Goal: Information Seeking & Learning: Learn about a topic

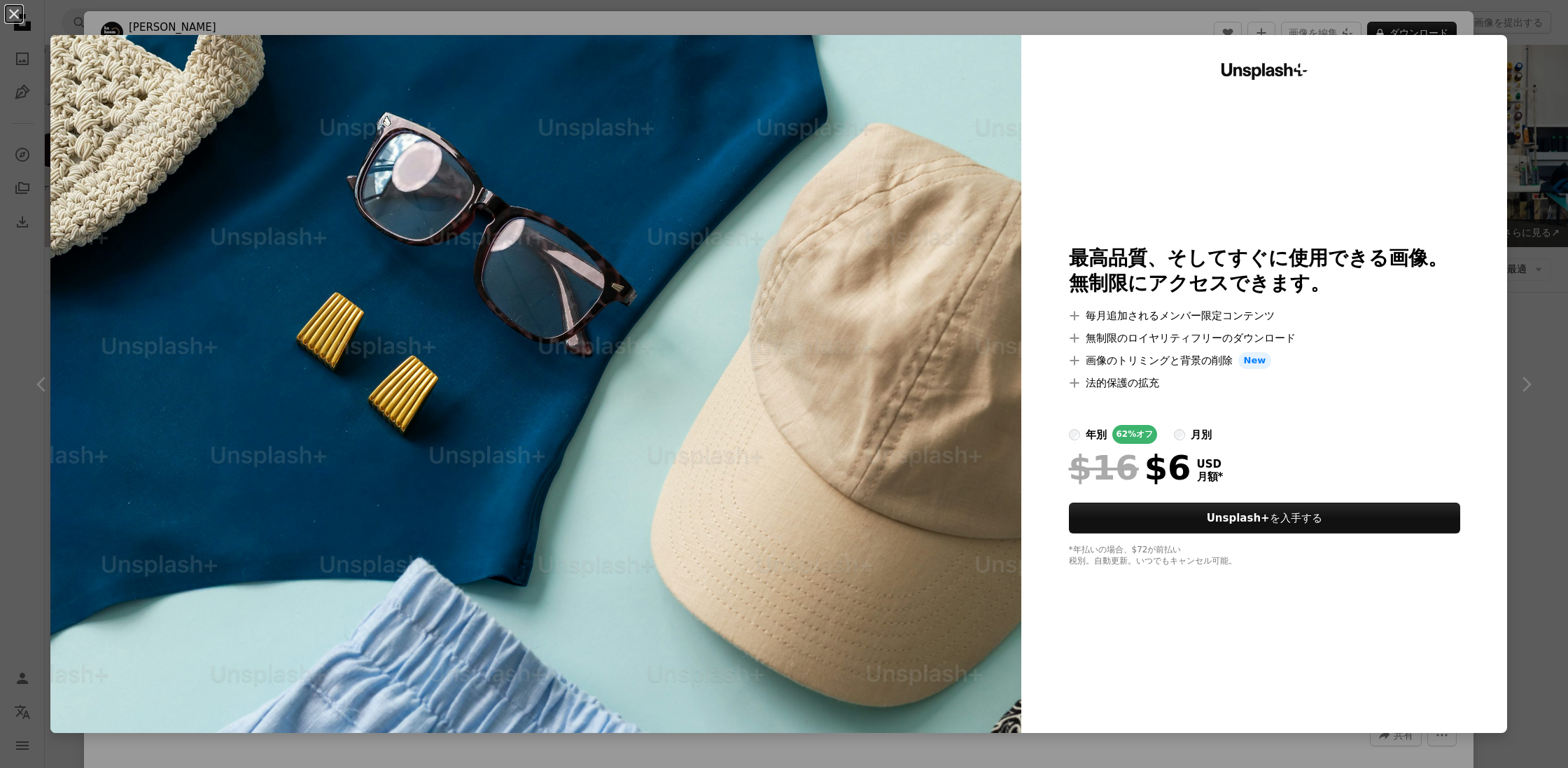
scroll to position [19871, 0]
click at [16, 12] on button "An X shape" at bounding box center [13, 13] width 17 height 17
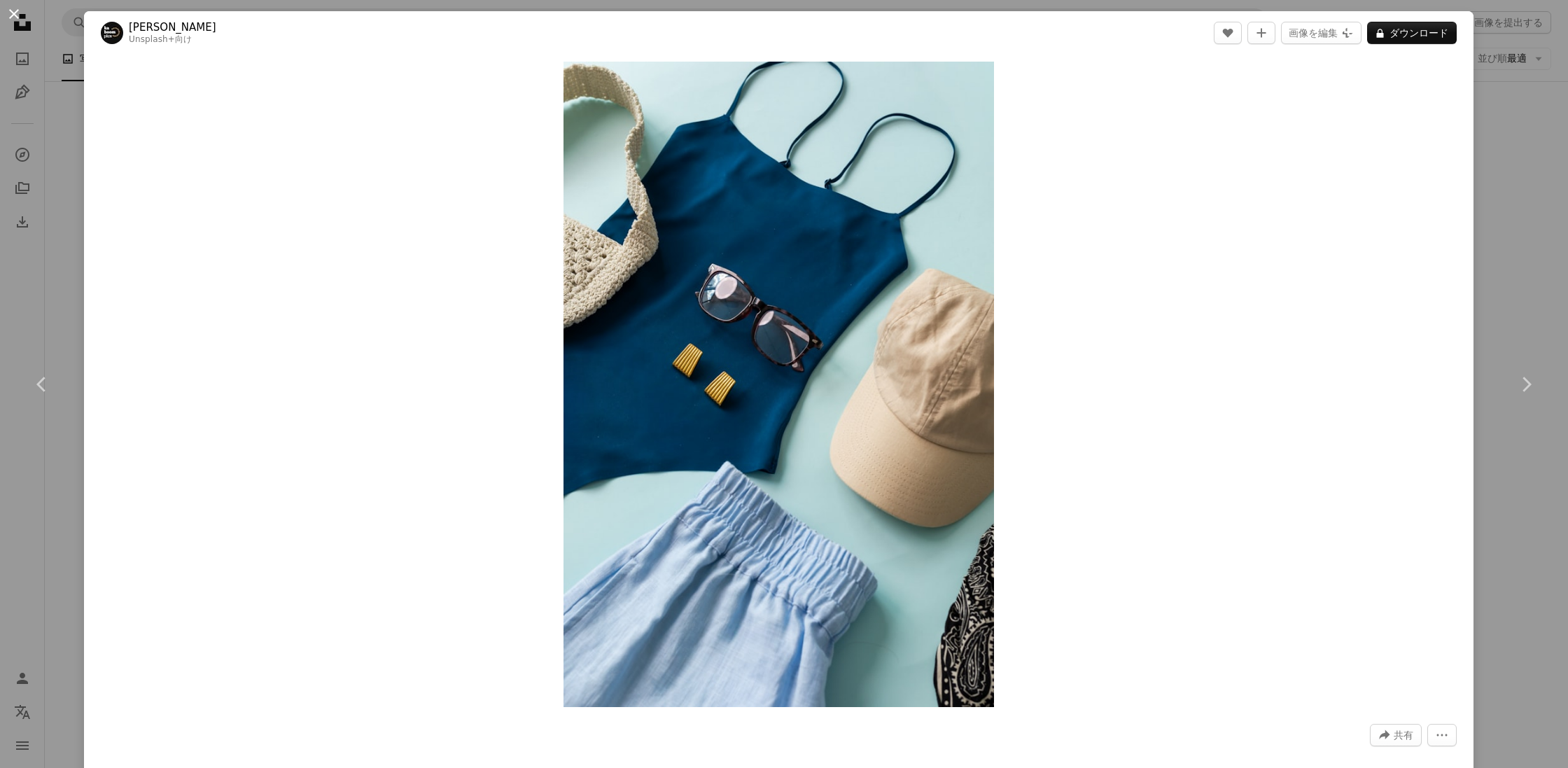
click at [16, 12] on button "An X shape" at bounding box center [13, 13] width 17 height 17
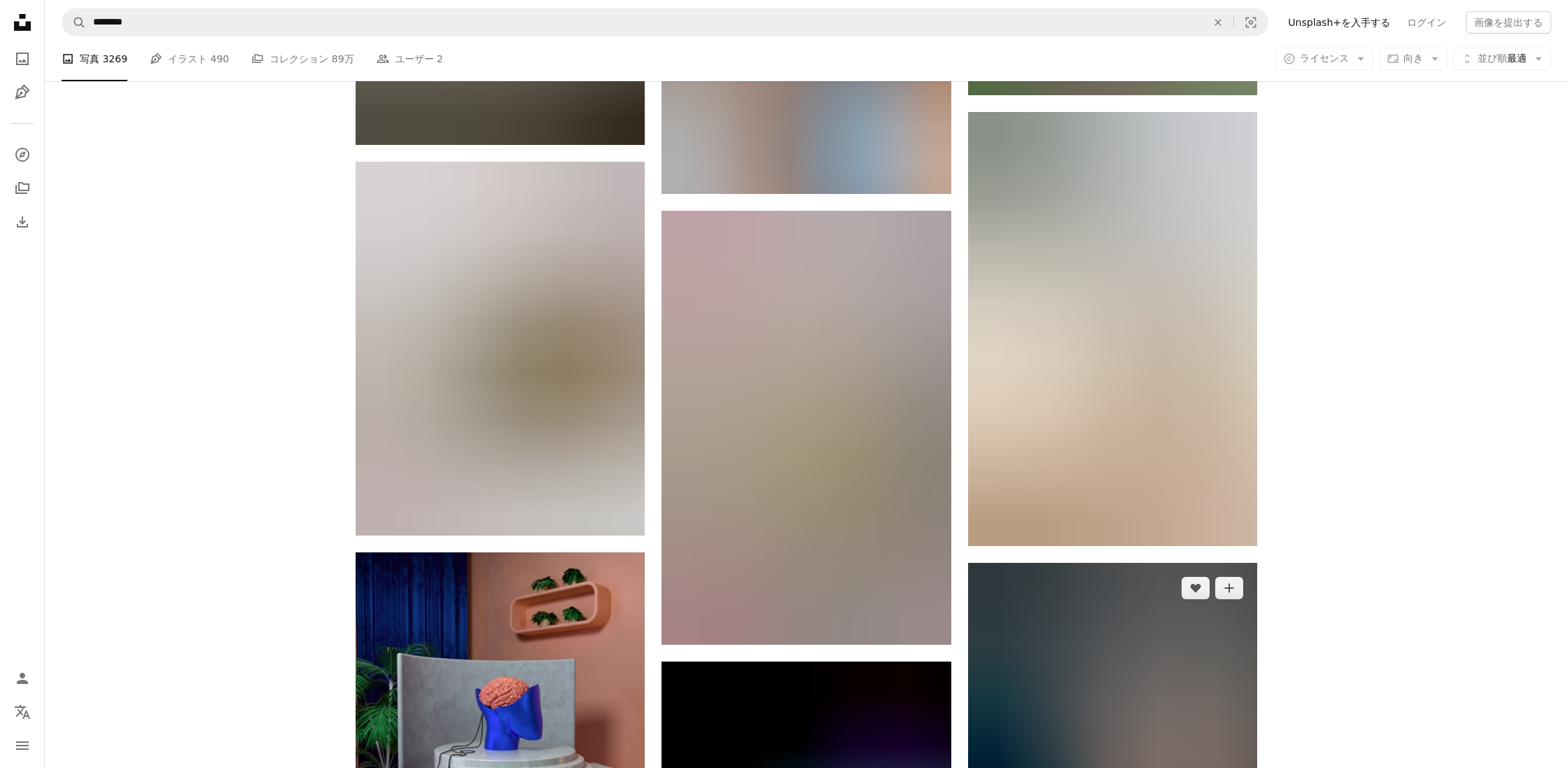
scroll to position [42819, 0]
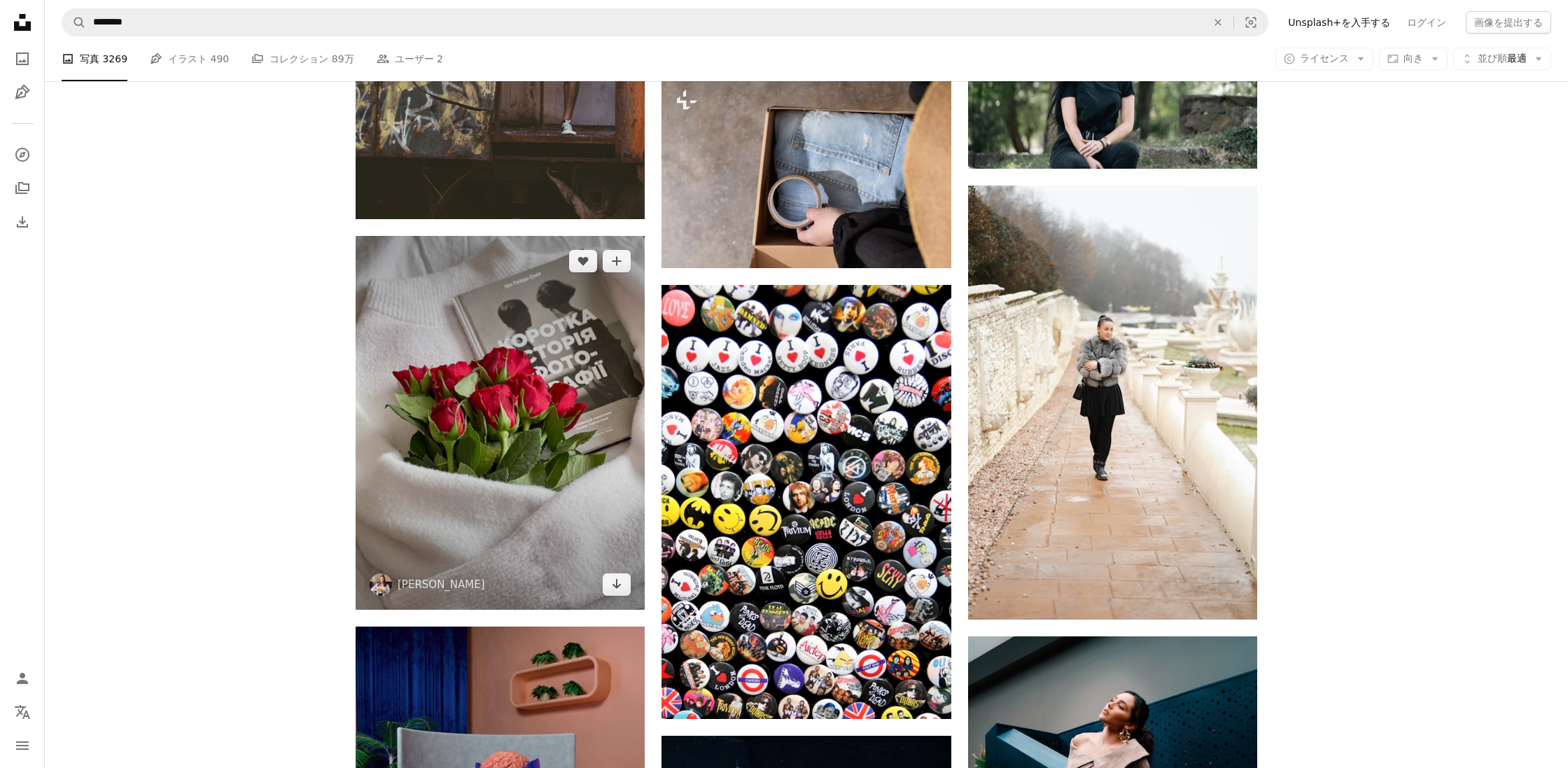
click at [555, 528] on img at bounding box center [499, 423] width 289 height 374
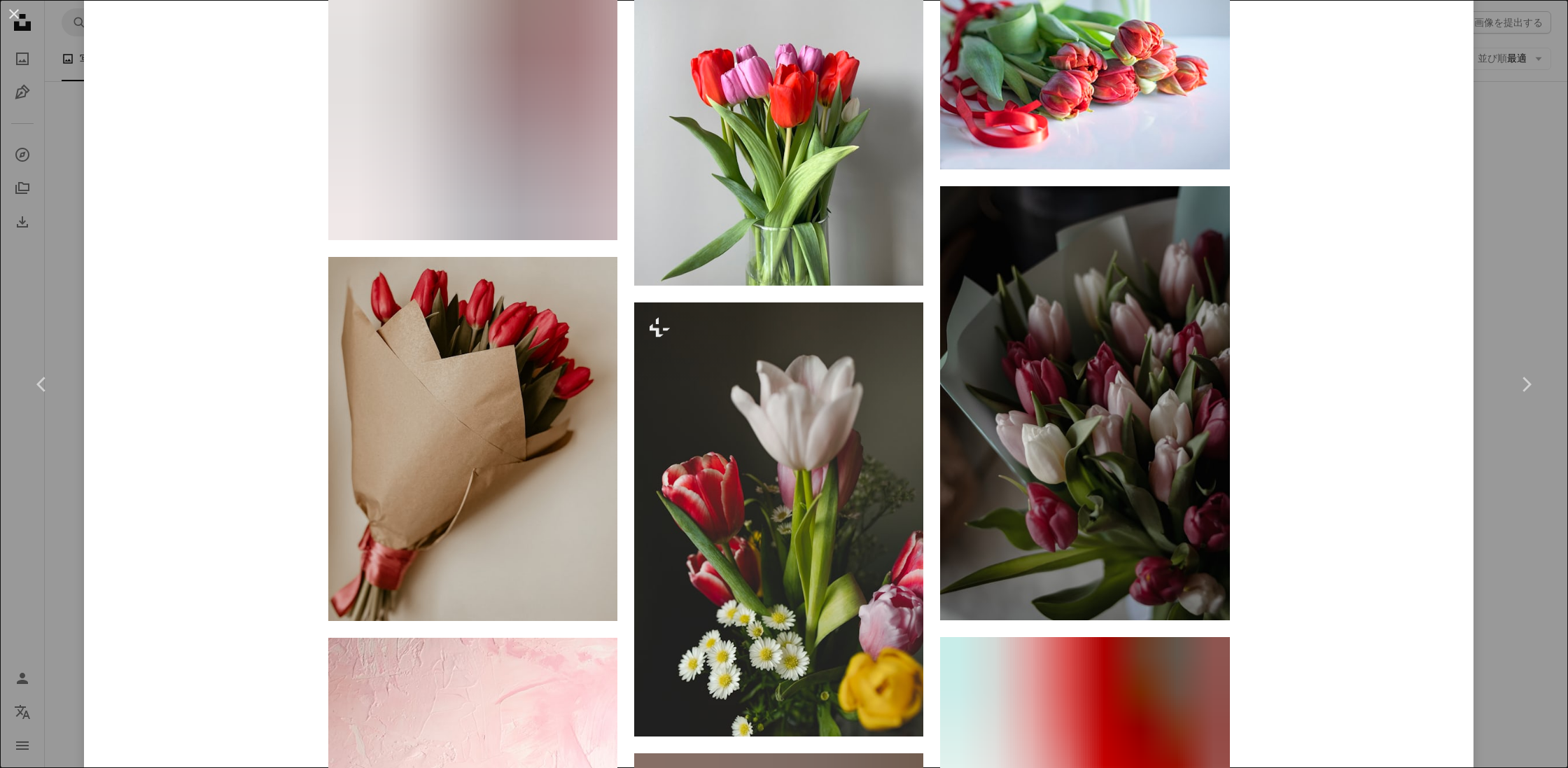
scroll to position [4634, 0]
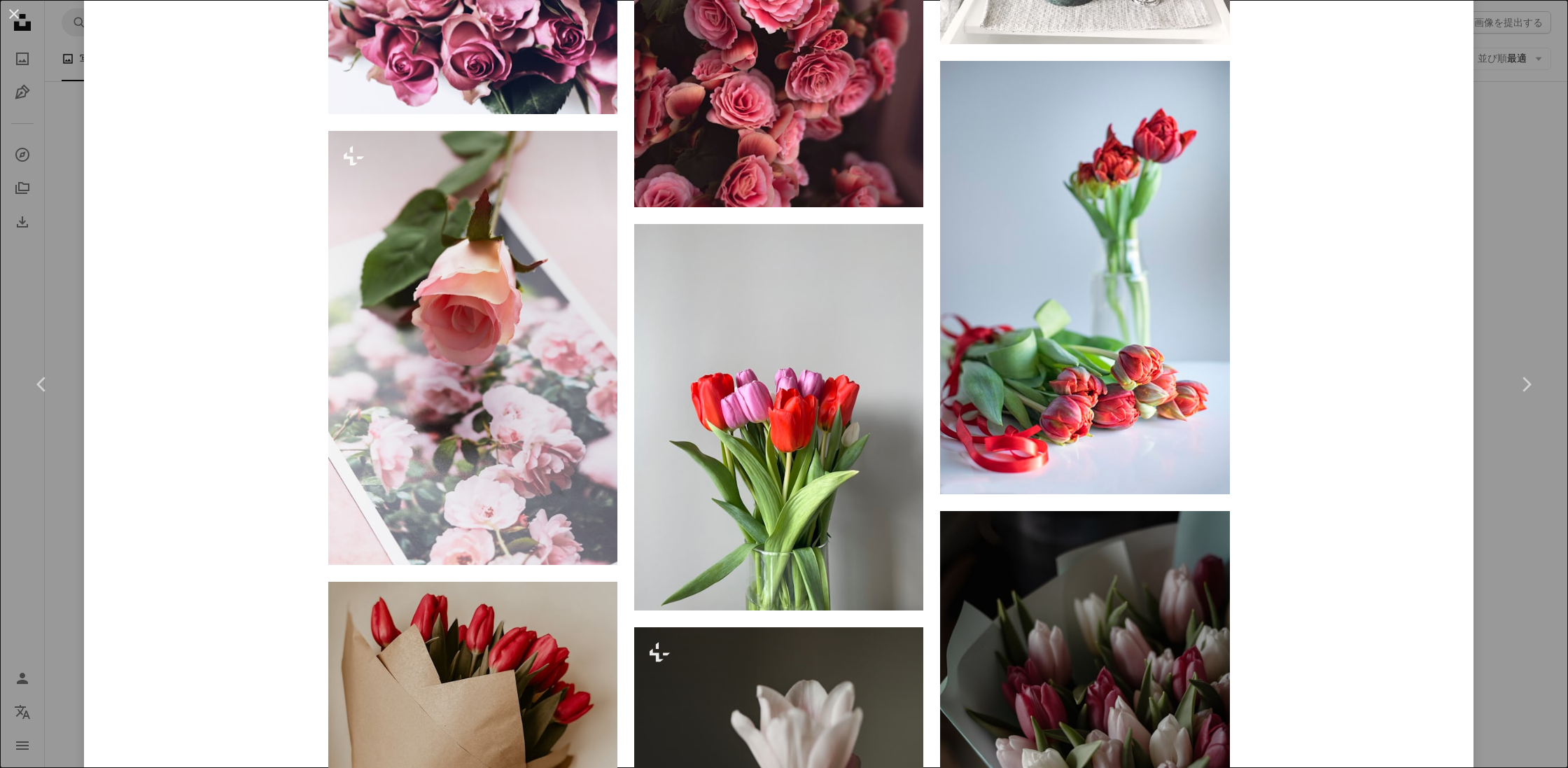
click at [12, 14] on button "An X shape" at bounding box center [13, 13] width 17 height 17
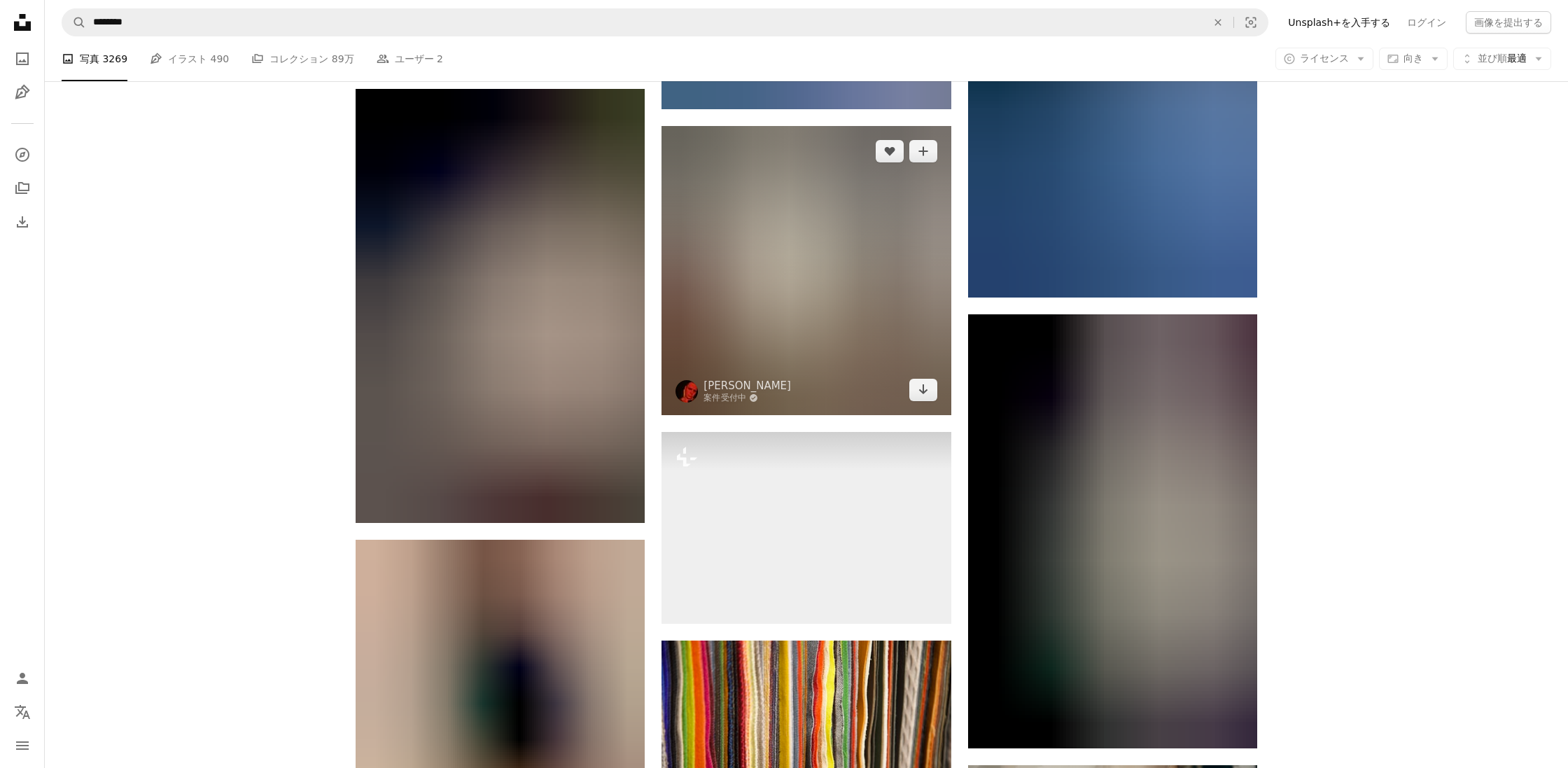
scroll to position [48218, 0]
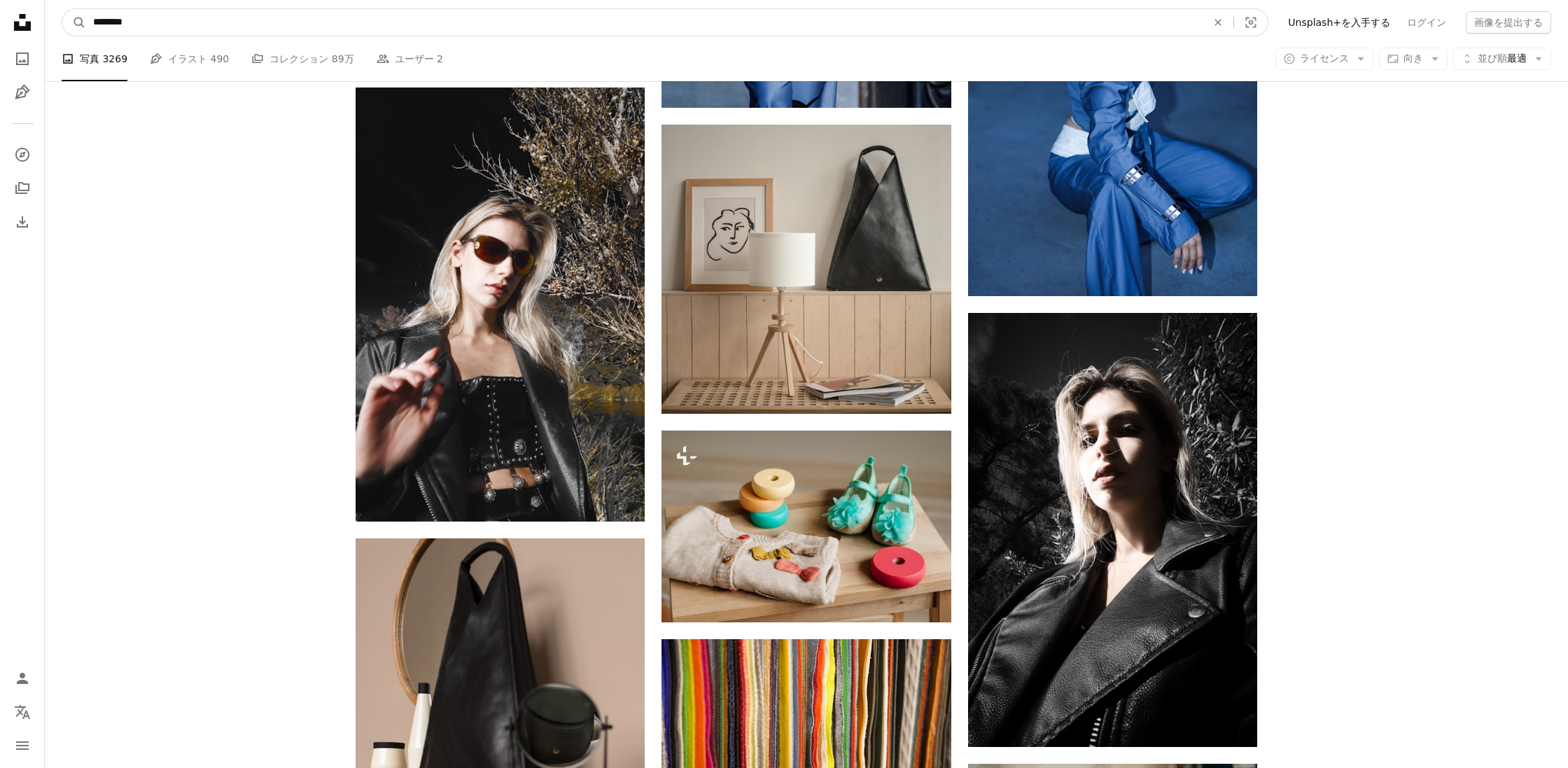
click at [182, 25] on input "********" at bounding box center [644, 22] width 1116 height 26
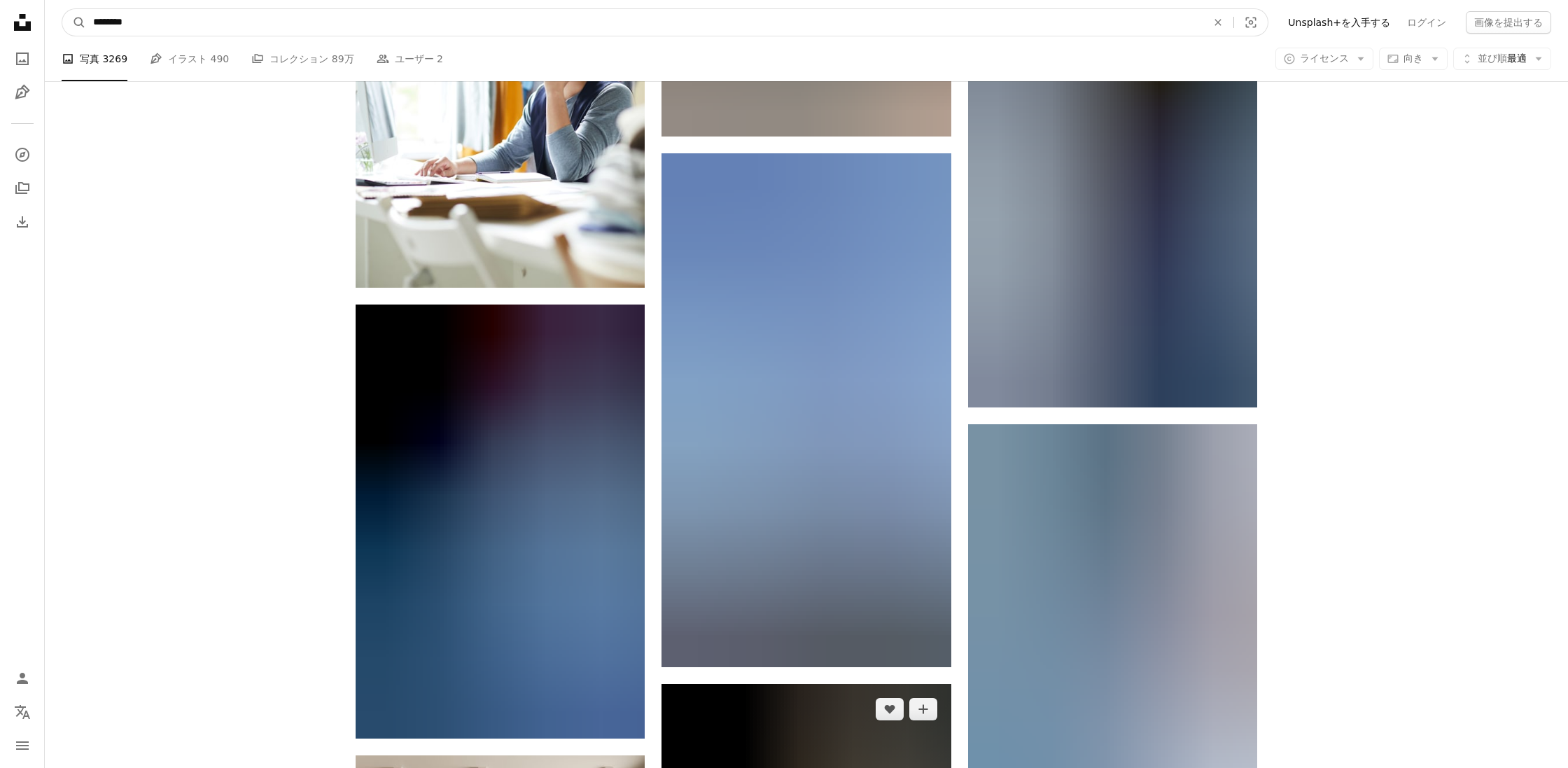
scroll to position [46098, 0]
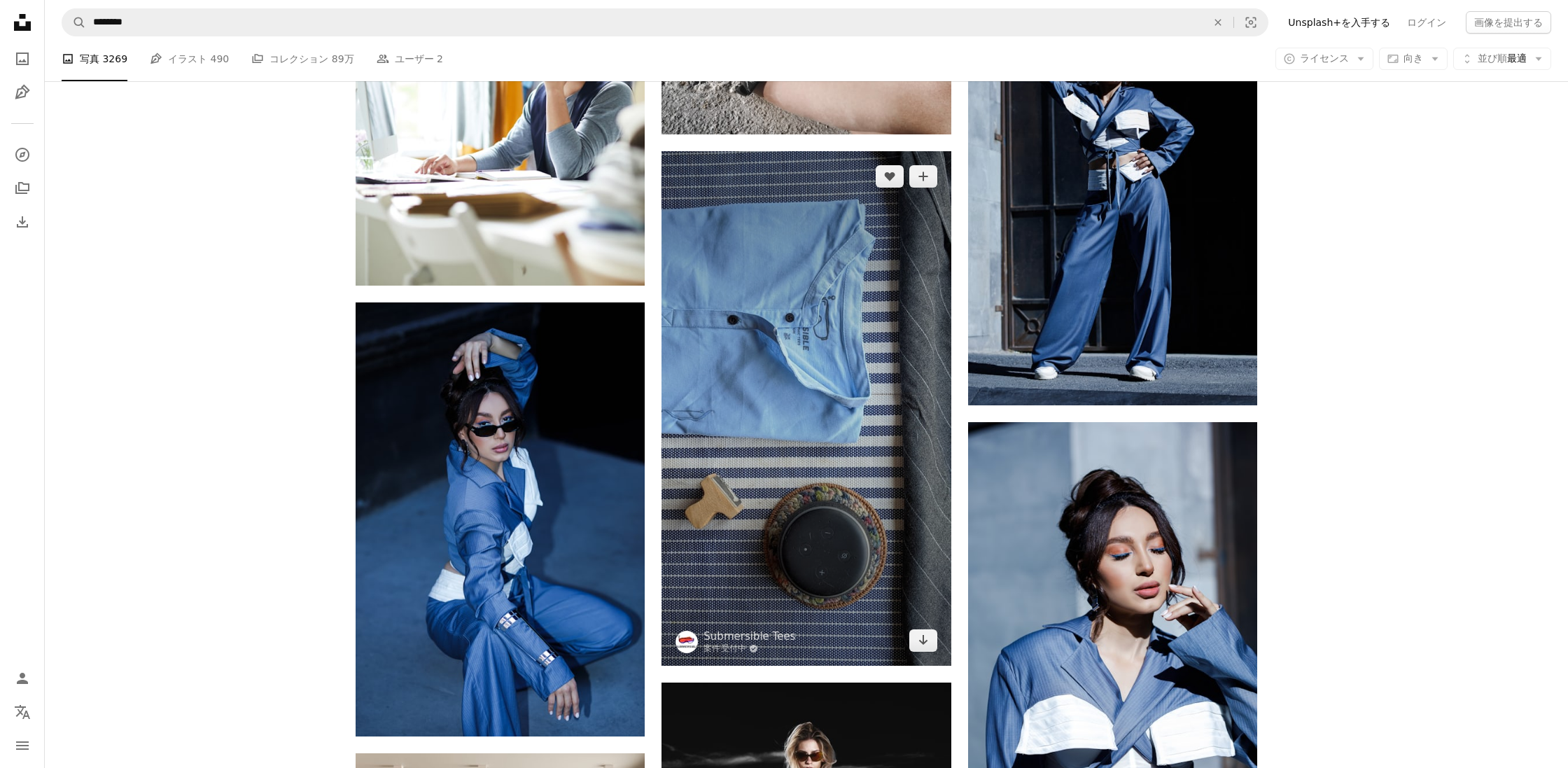
click at [844, 499] on img at bounding box center [805, 408] width 289 height 514
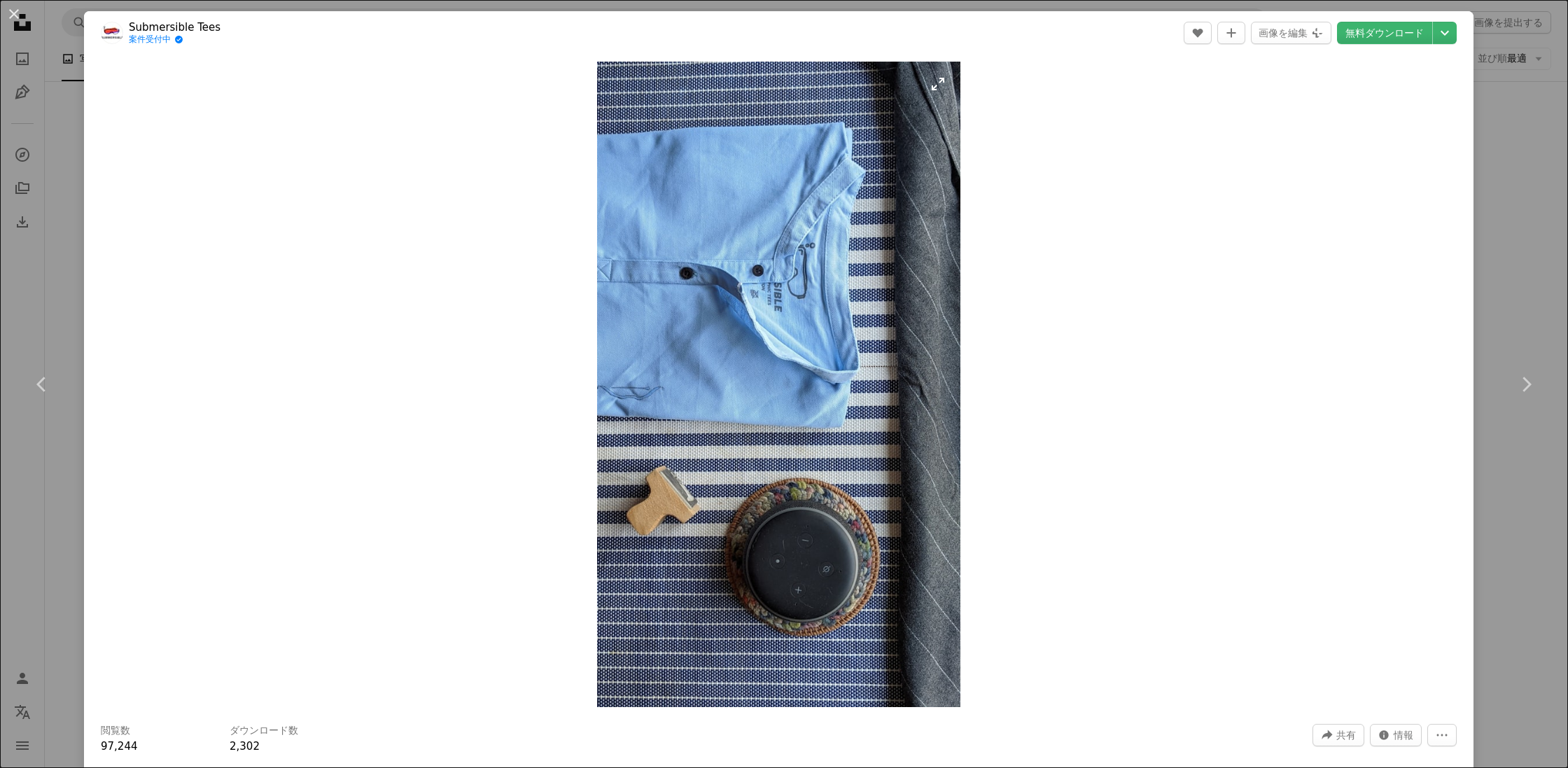
click at [844, 499] on img "この画像でズームインする" at bounding box center [779, 384] width 363 height 646
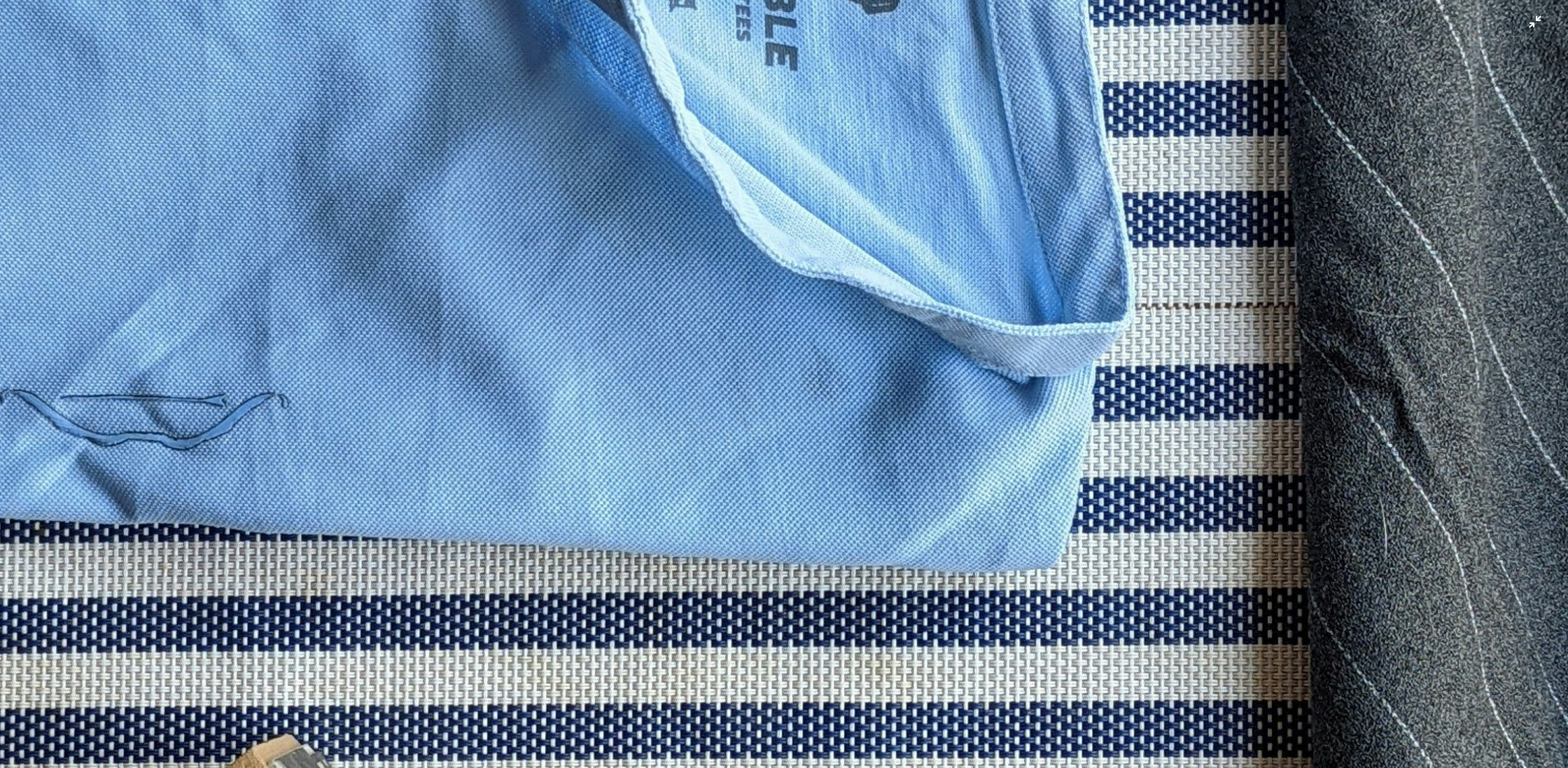
scroll to position [1008, 0]
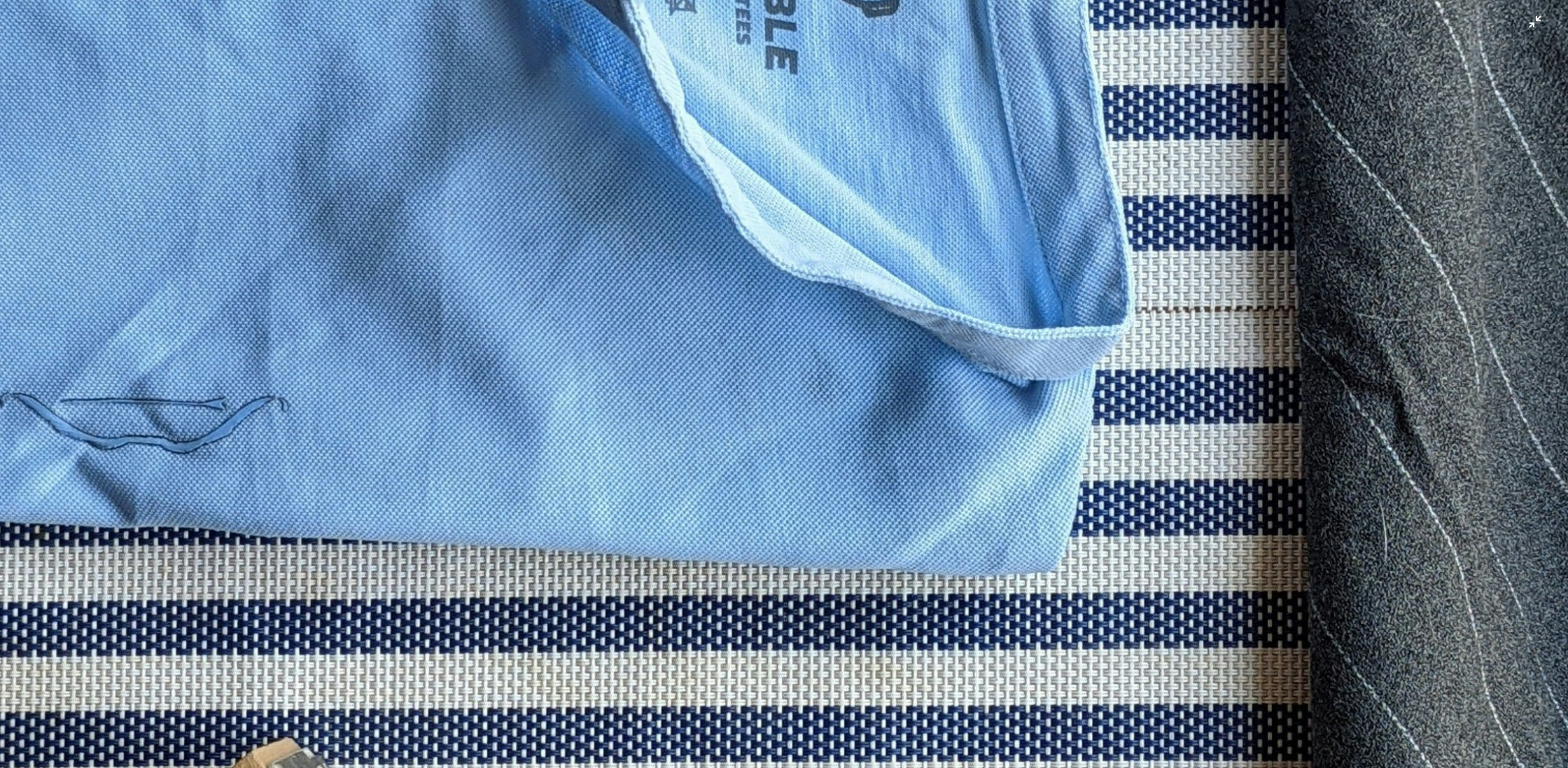
click at [844, 499] on img "この画像でズームアウトする" at bounding box center [784, 387] width 1570 height 2791
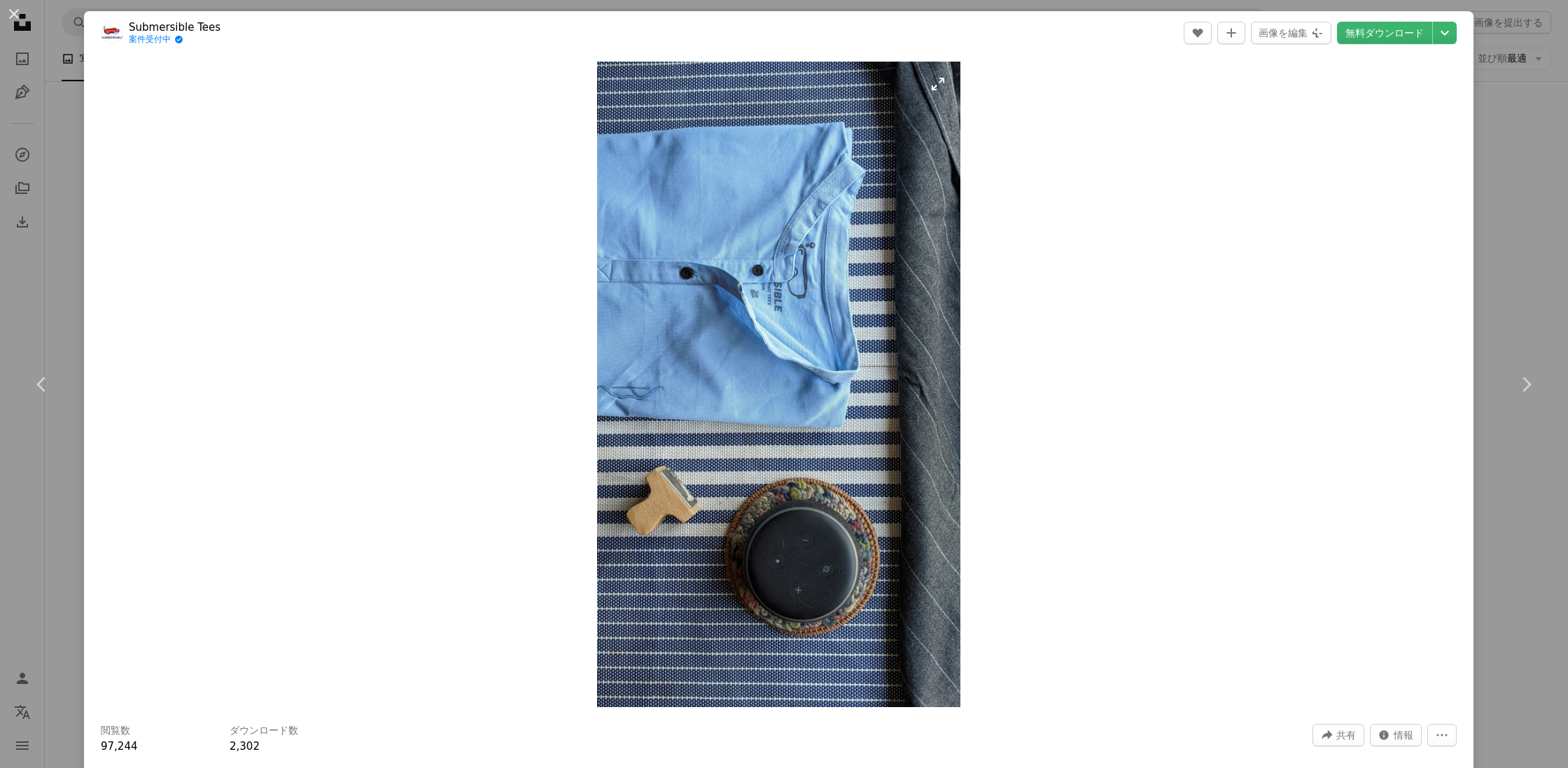
scroll to position [0, 0]
click at [18, 13] on button "An X shape" at bounding box center [13, 13] width 17 height 17
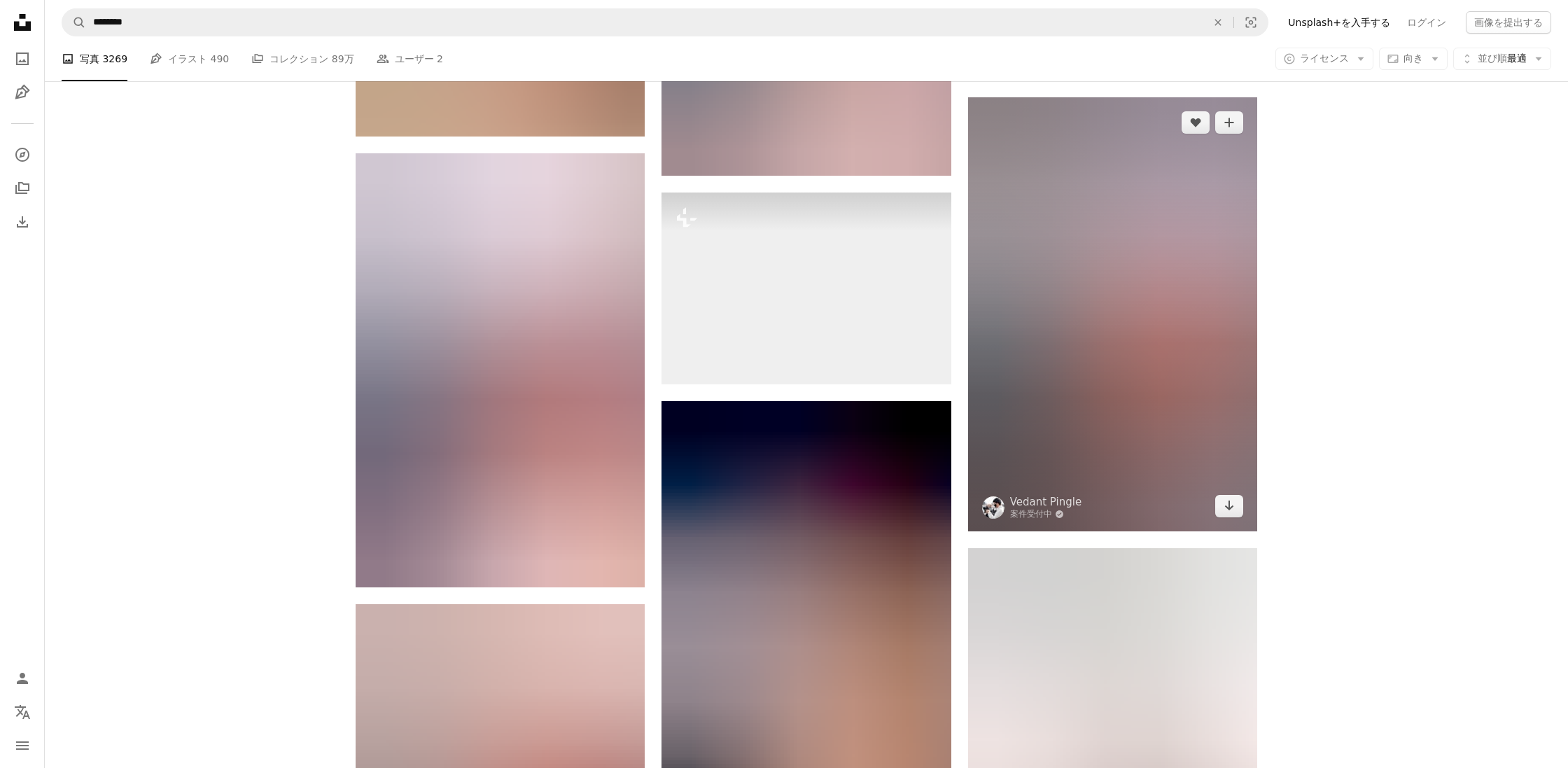
scroll to position [67322, 0]
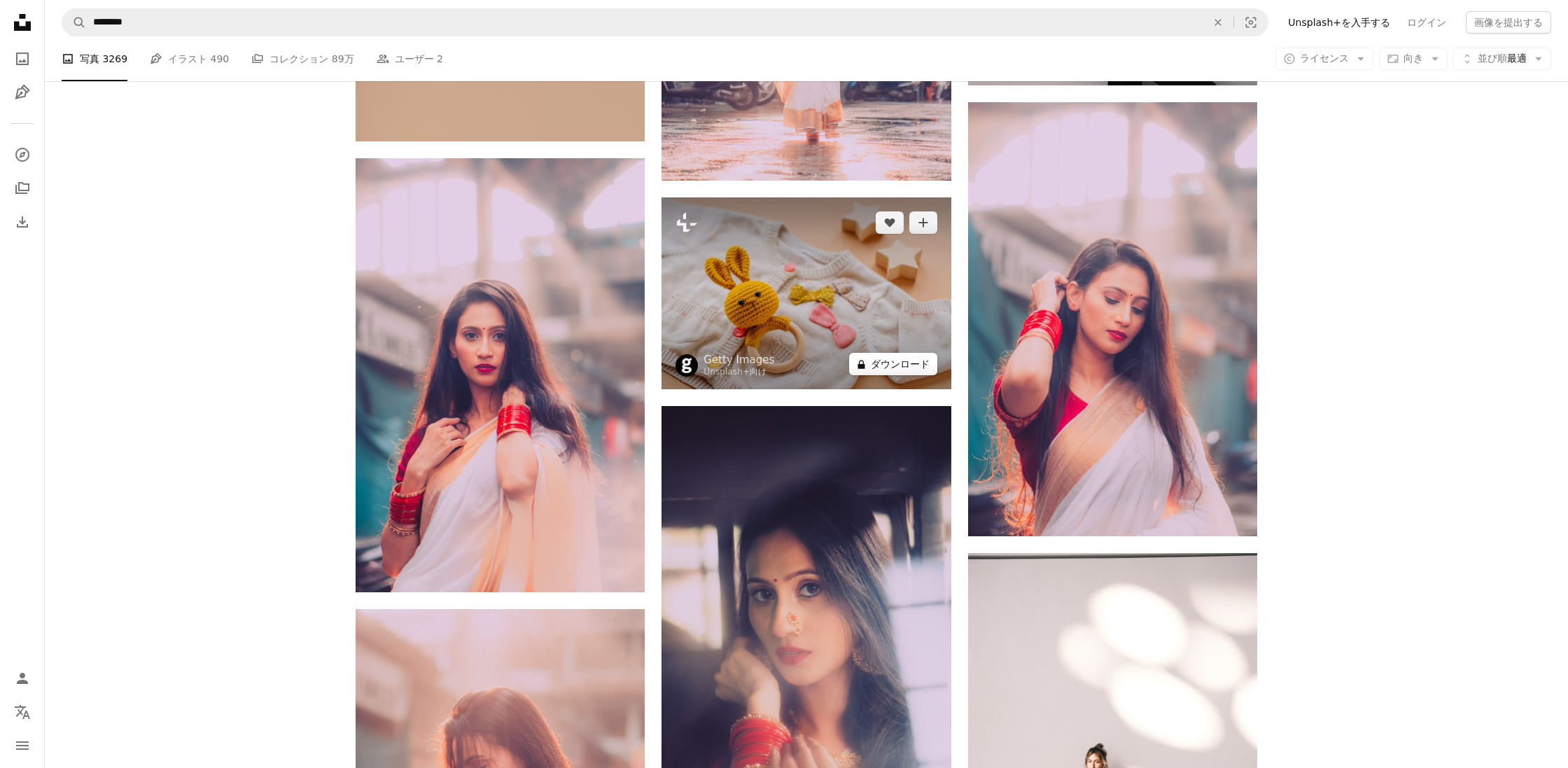
click at [862, 353] on button "A lock ダウンロード" at bounding box center [893, 364] width 89 height 23
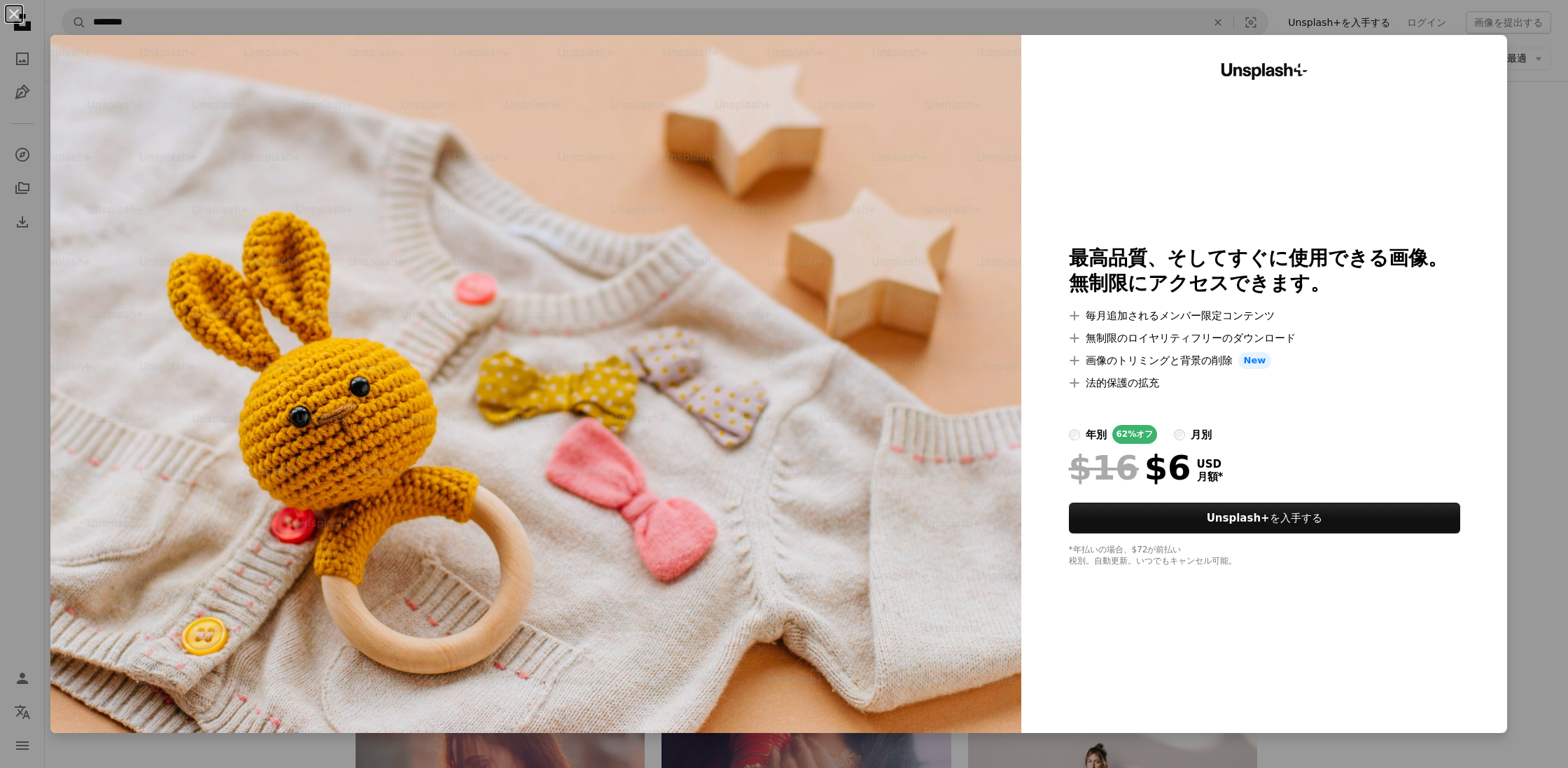
click at [16, 18] on button "An X shape" at bounding box center [13, 13] width 17 height 17
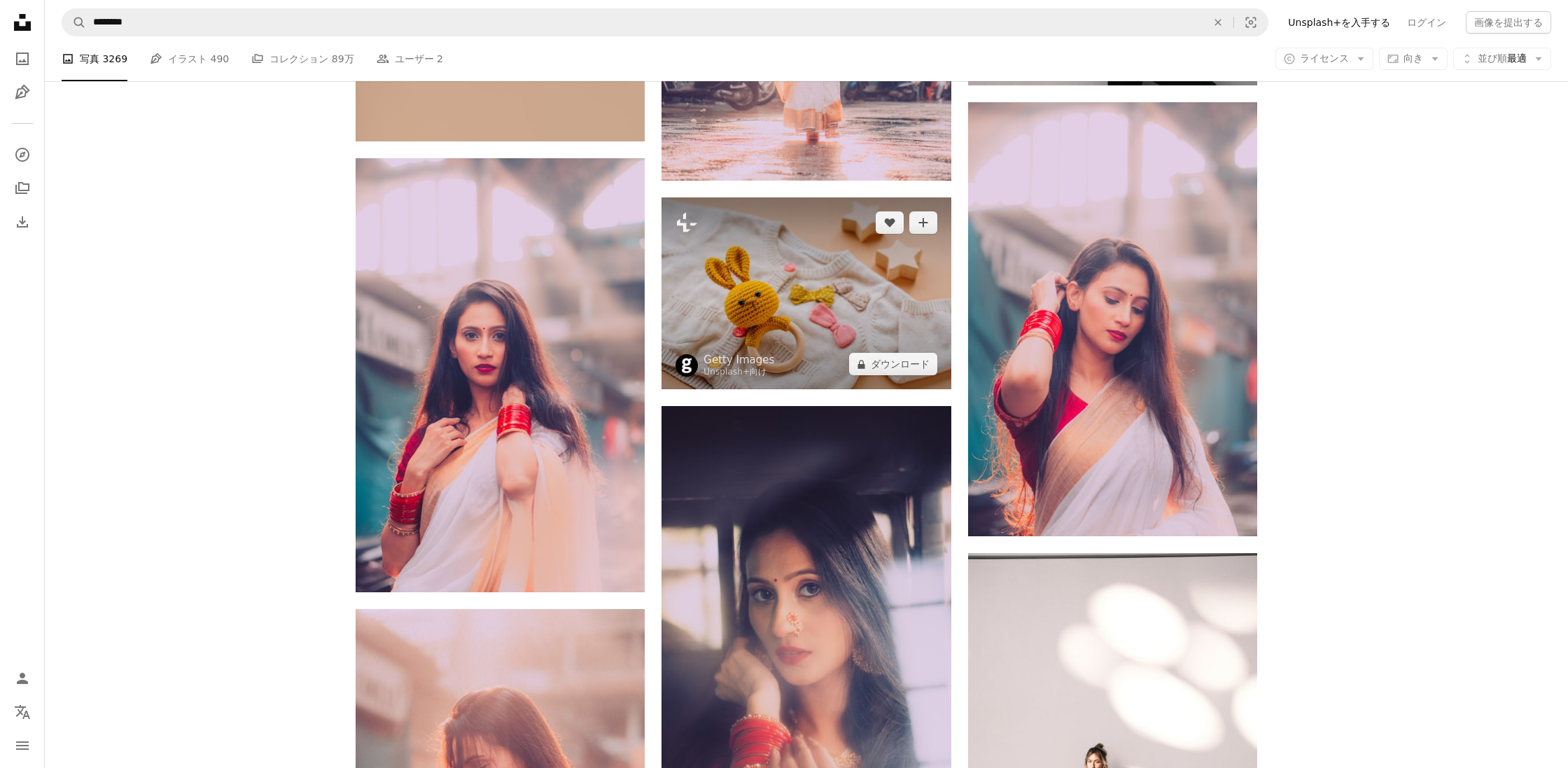
click at [848, 292] on img at bounding box center [805, 293] width 289 height 192
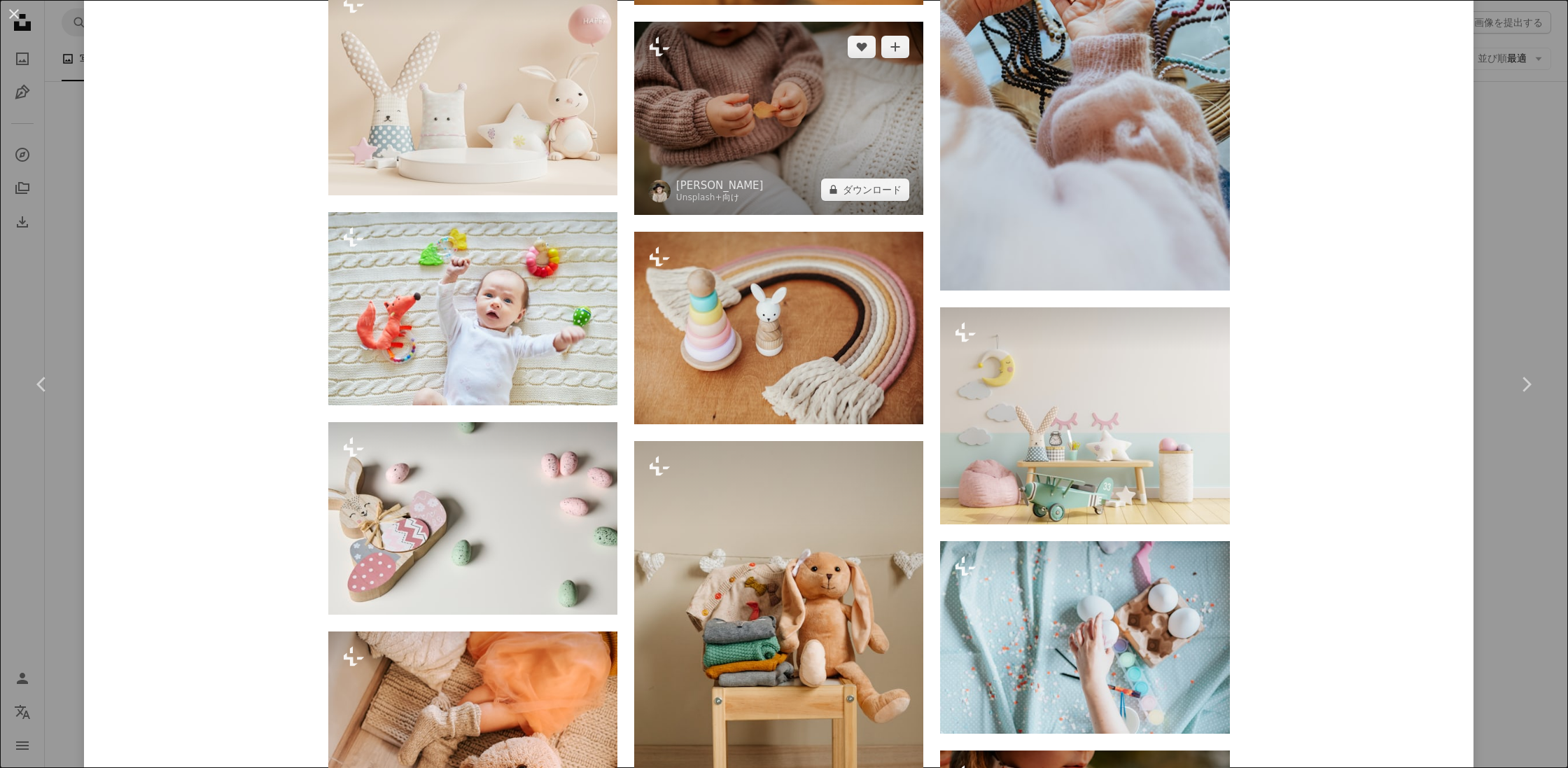
scroll to position [2660, 0]
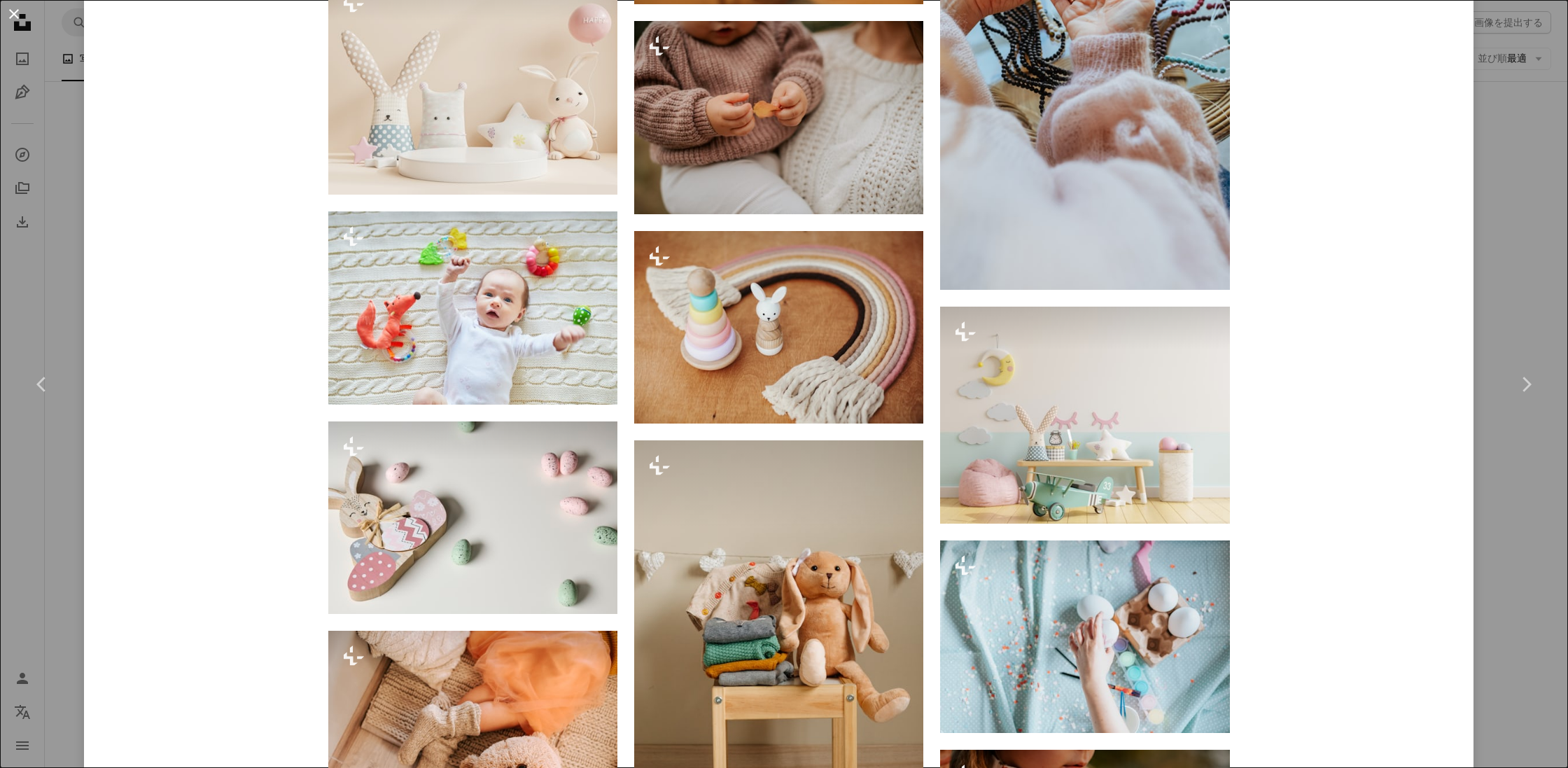
click at [17, 15] on button "An X shape" at bounding box center [13, 13] width 17 height 17
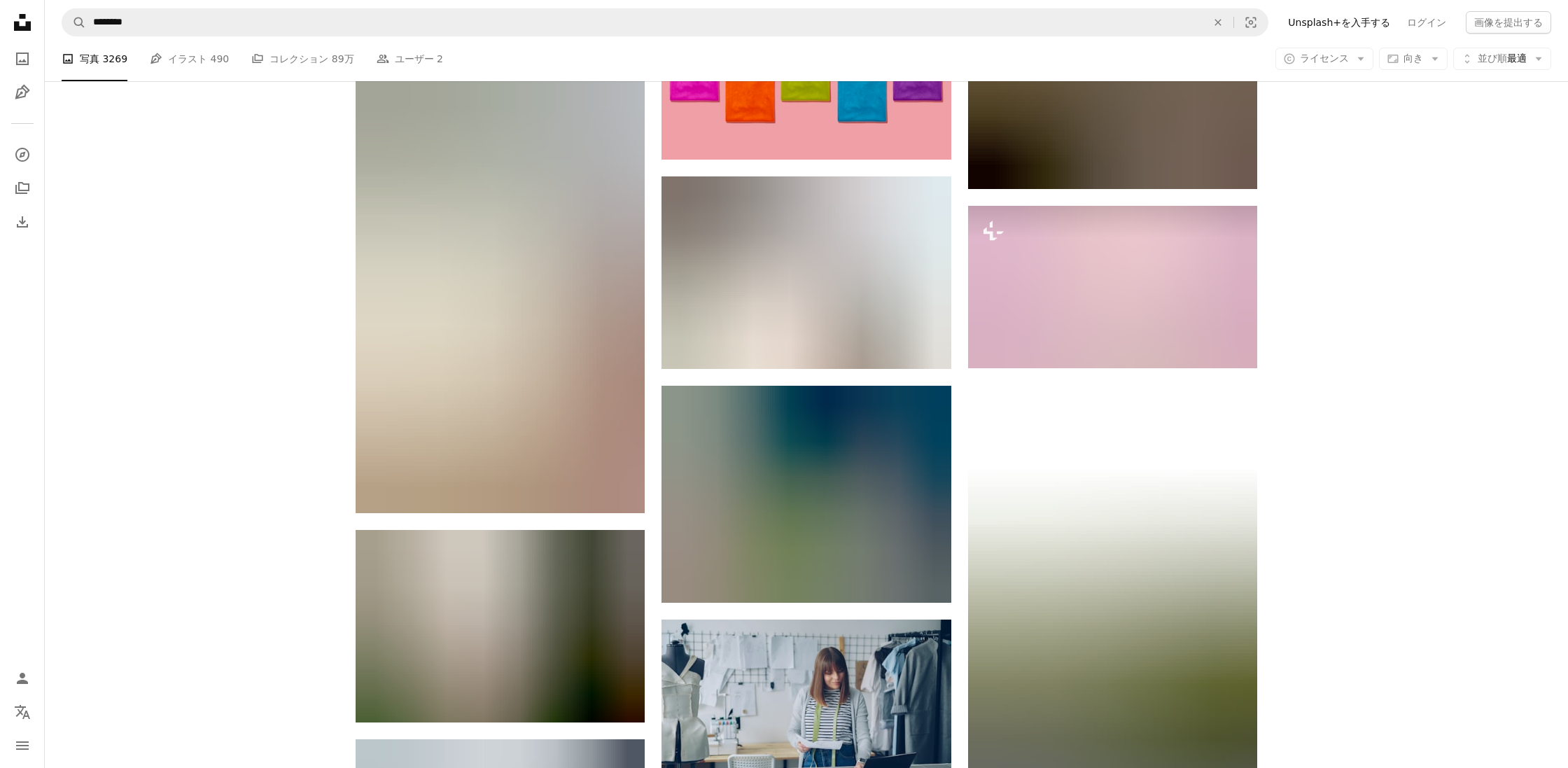
scroll to position [72034, 0]
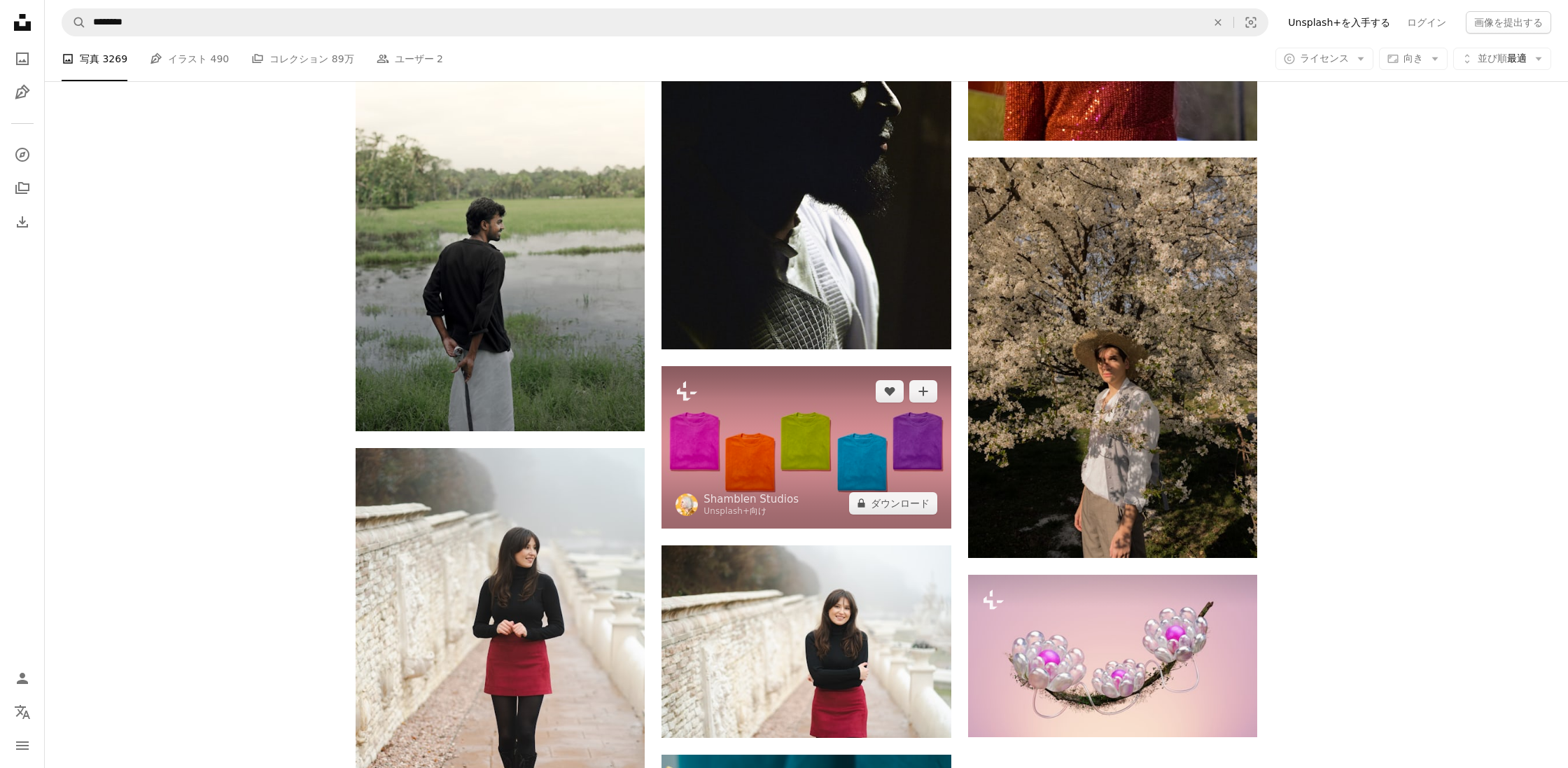
click at [798, 461] on img at bounding box center [805, 447] width 289 height 162
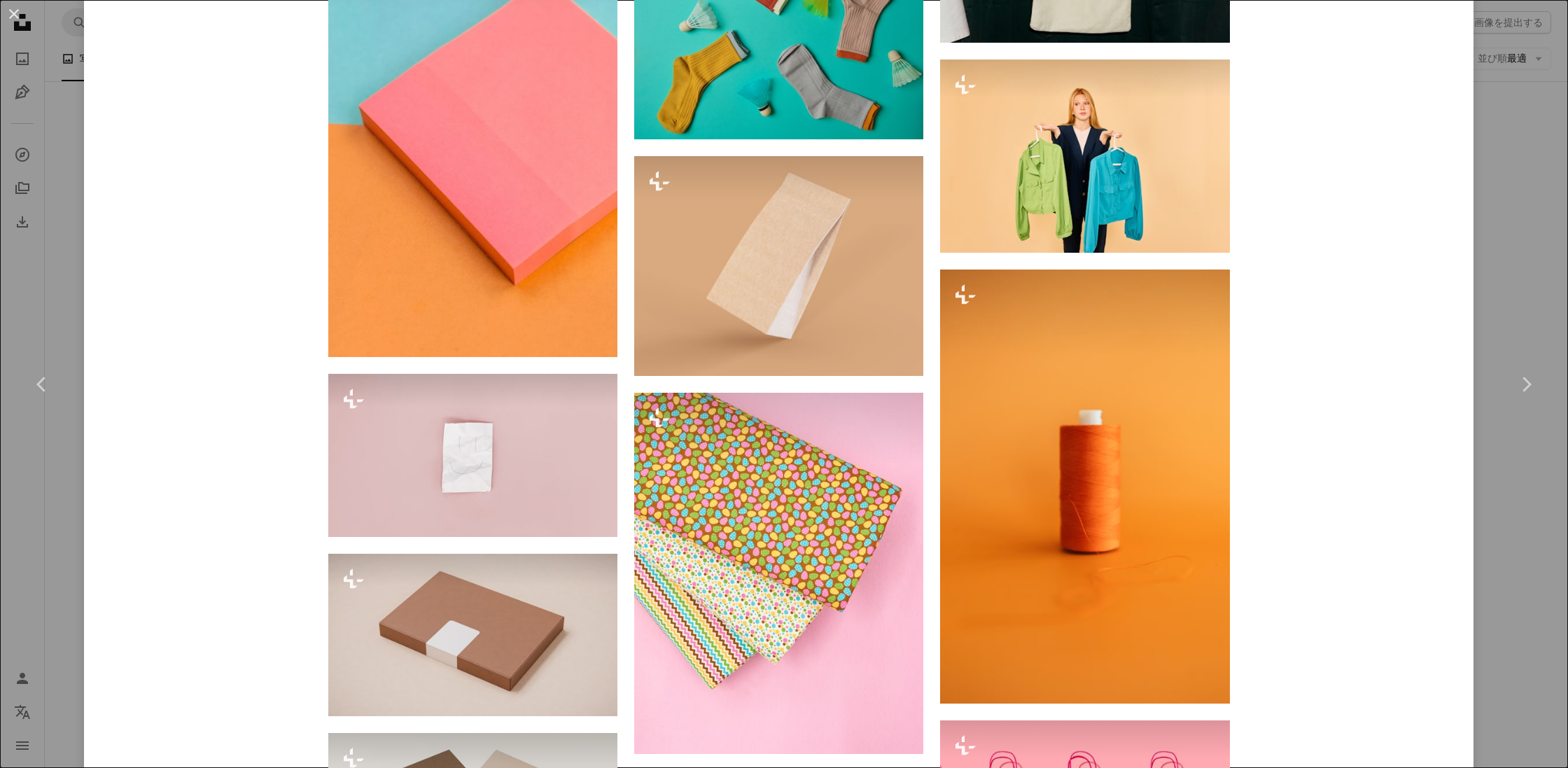
scroll to position [4250, 0]
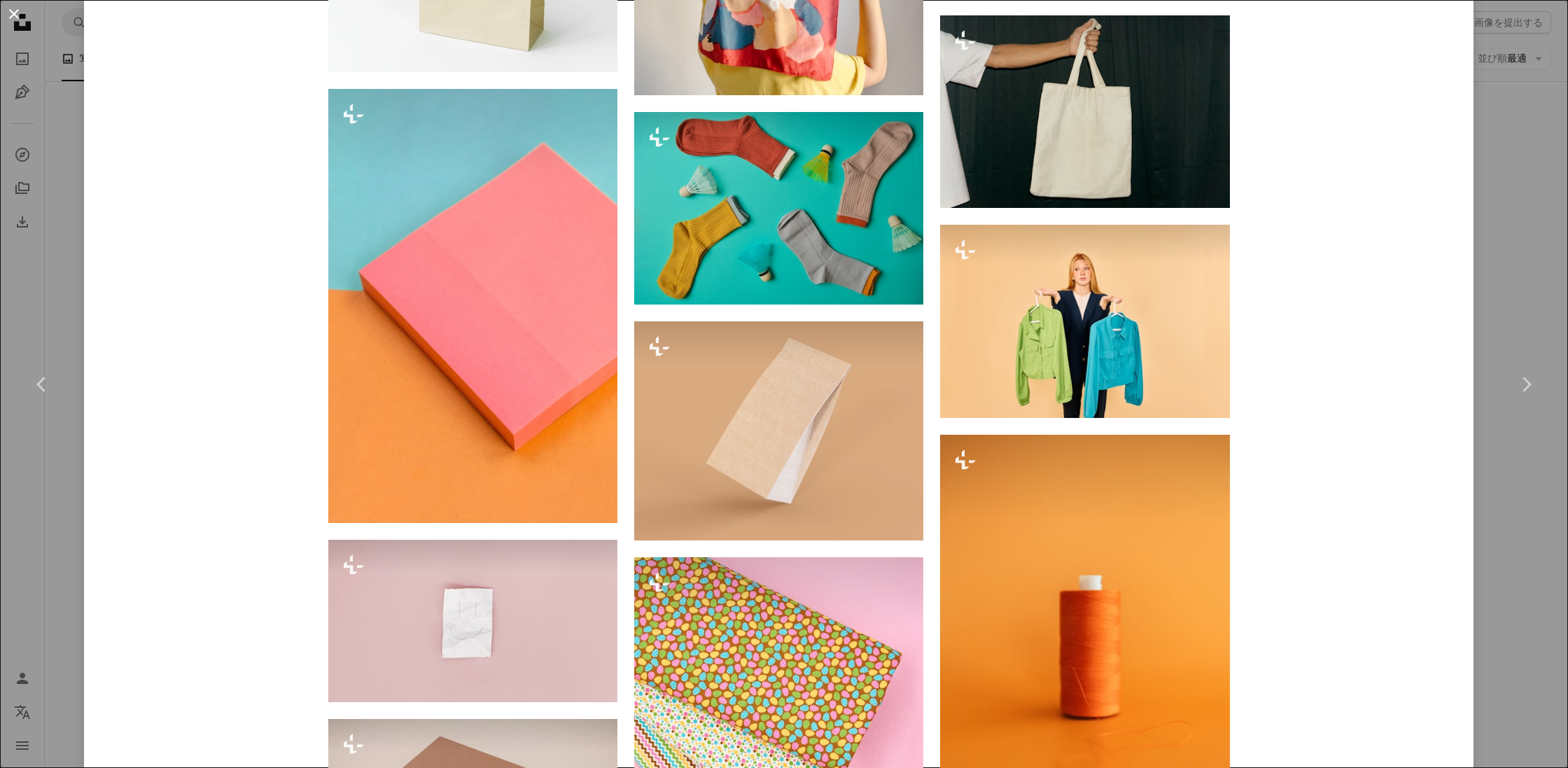
click at [16, 12] on button "An X shape" at bounding box center [13, 13] width 17 height 17
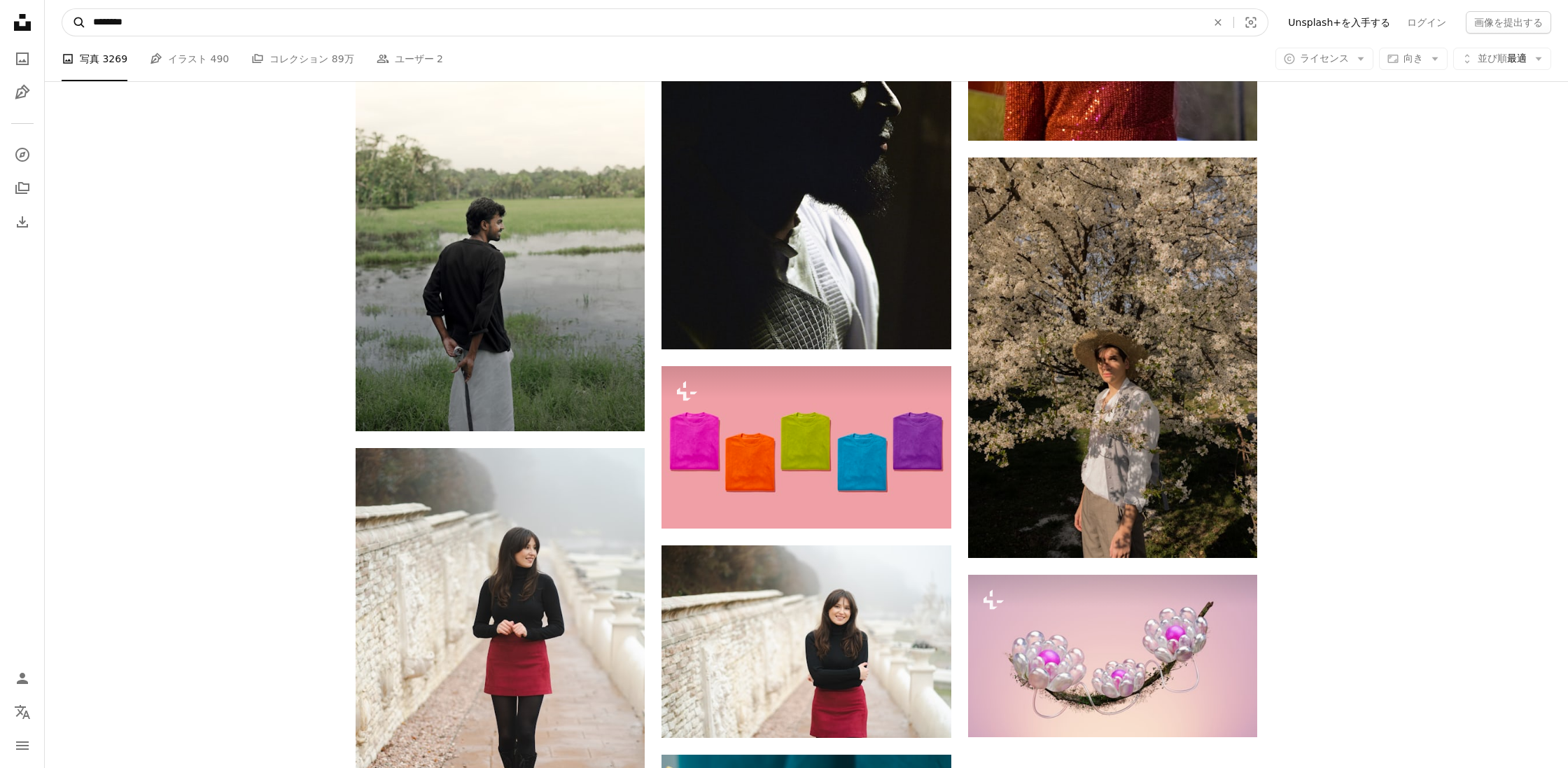
drag, startPoint x: 127, startPoint y: 23, endPoint x: 65, endPoint y: 18, distance: 62.2
click at [65, 18] on form "A magnifying glass ******** An X shape Visual search" at bounding box center [664, 23] width 1206 height 28
drag, startPoint x: 179, startPoint y: 25, endPoint x: 636, endPoint y: 36, distance: 457.1
click at [133, 22] on input "********" at bounding box center [644, 22] width 1116 height 26
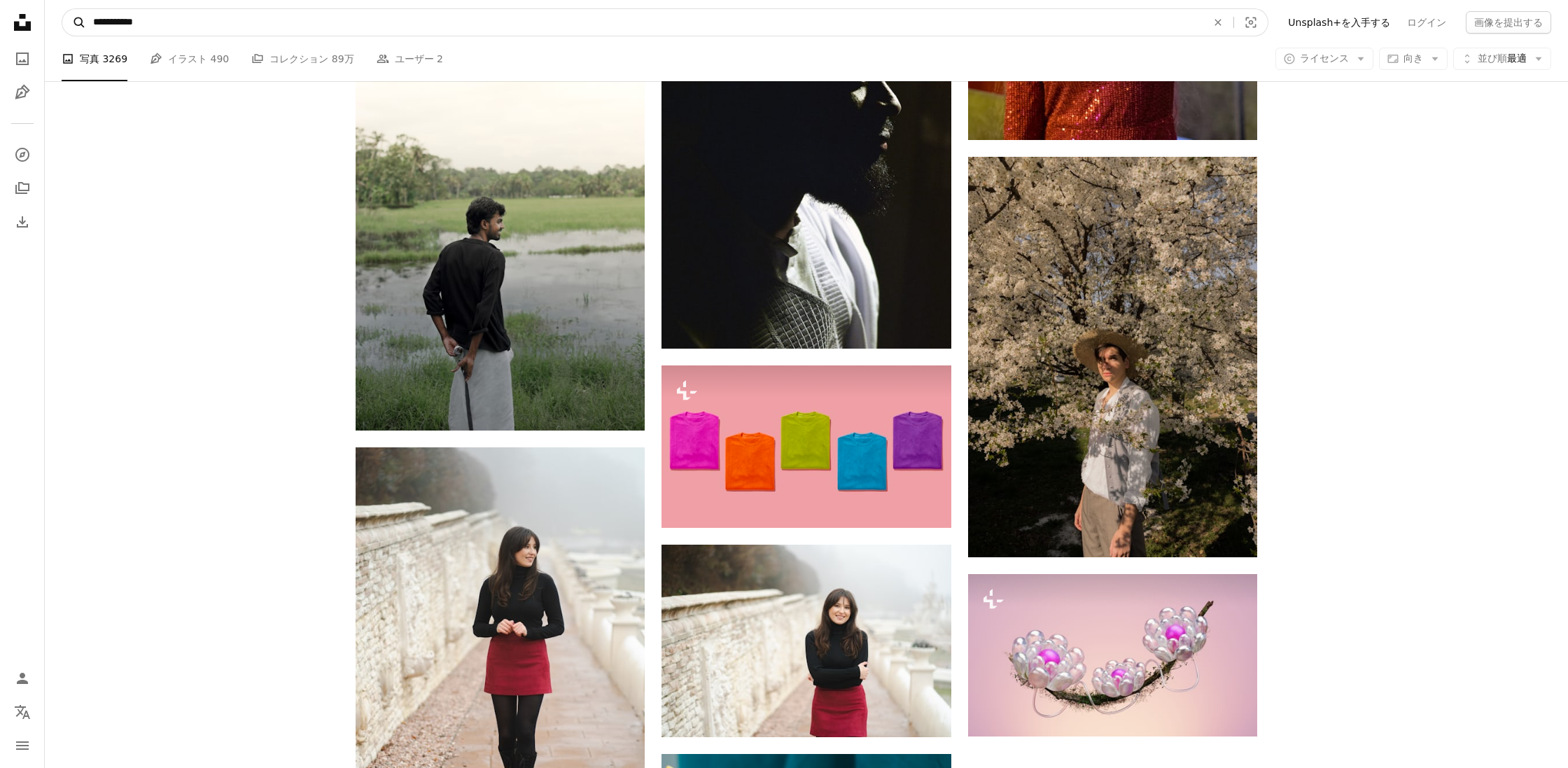
drag, startPoint x: 131, startPoint y: 23, endPoint x: 75, endPoint y: 17, distance: 56.3
click at [75, 17] on form "**********" at bounding box center [664, 23] width 1206 height 28
type input "**********"
click at [75, 23] on button "A magnifying glass" at bounding box center [74, 22] width 24 height 26
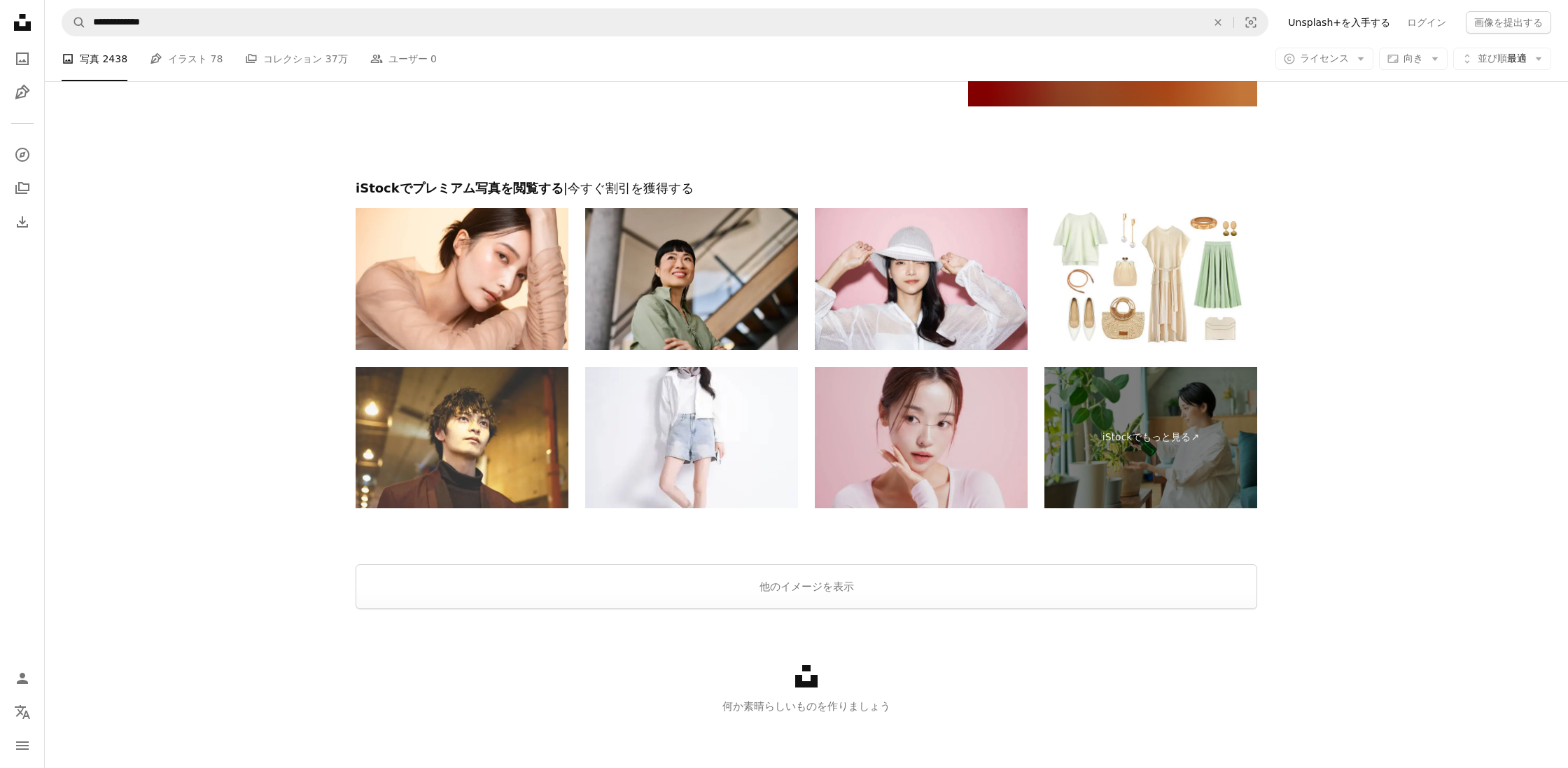
scroll to position [2880, 0]
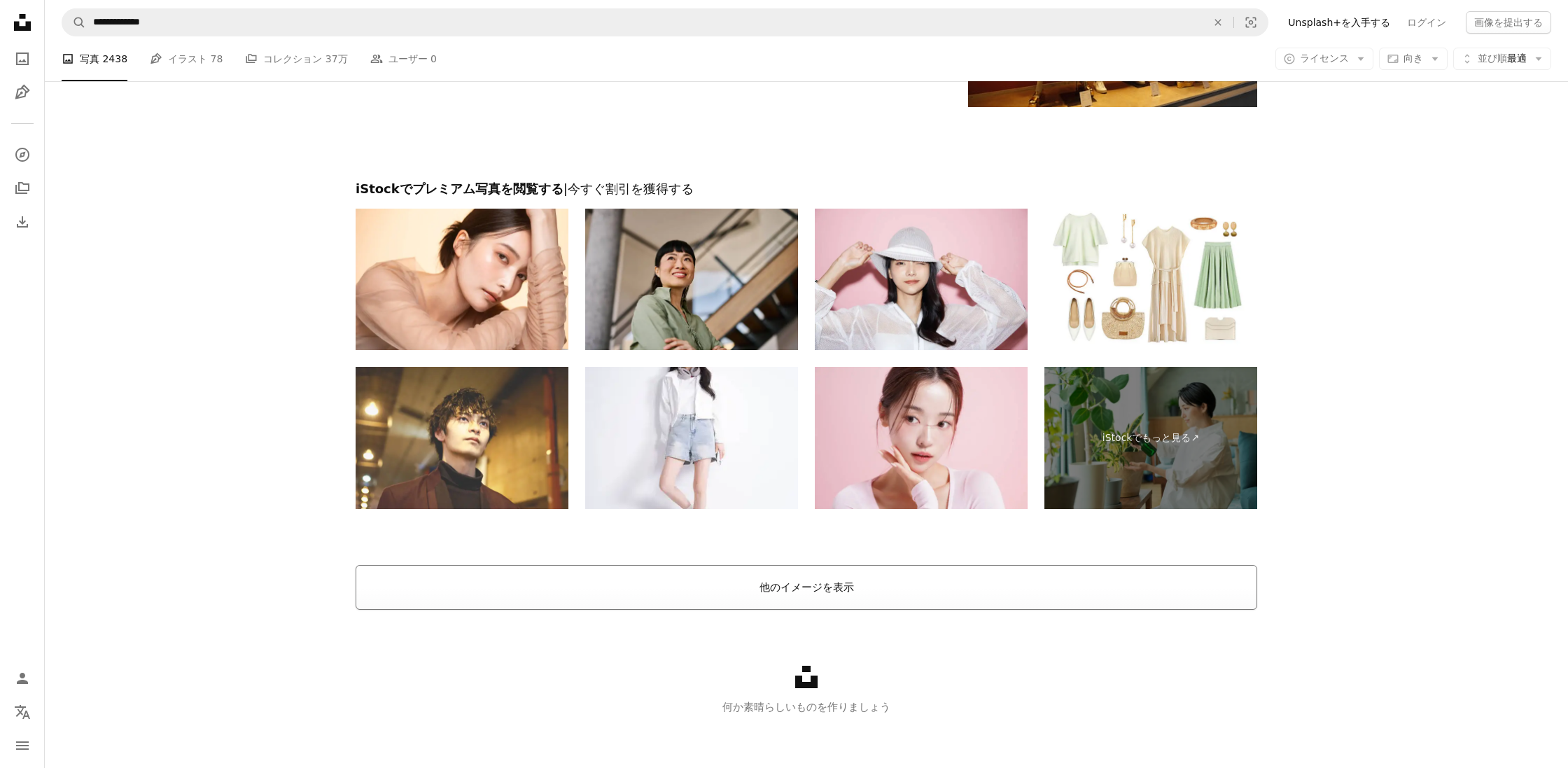
click at [801, 586] on button "他のイメージを表示" at bounding box center [806, 587] width 902 height 45
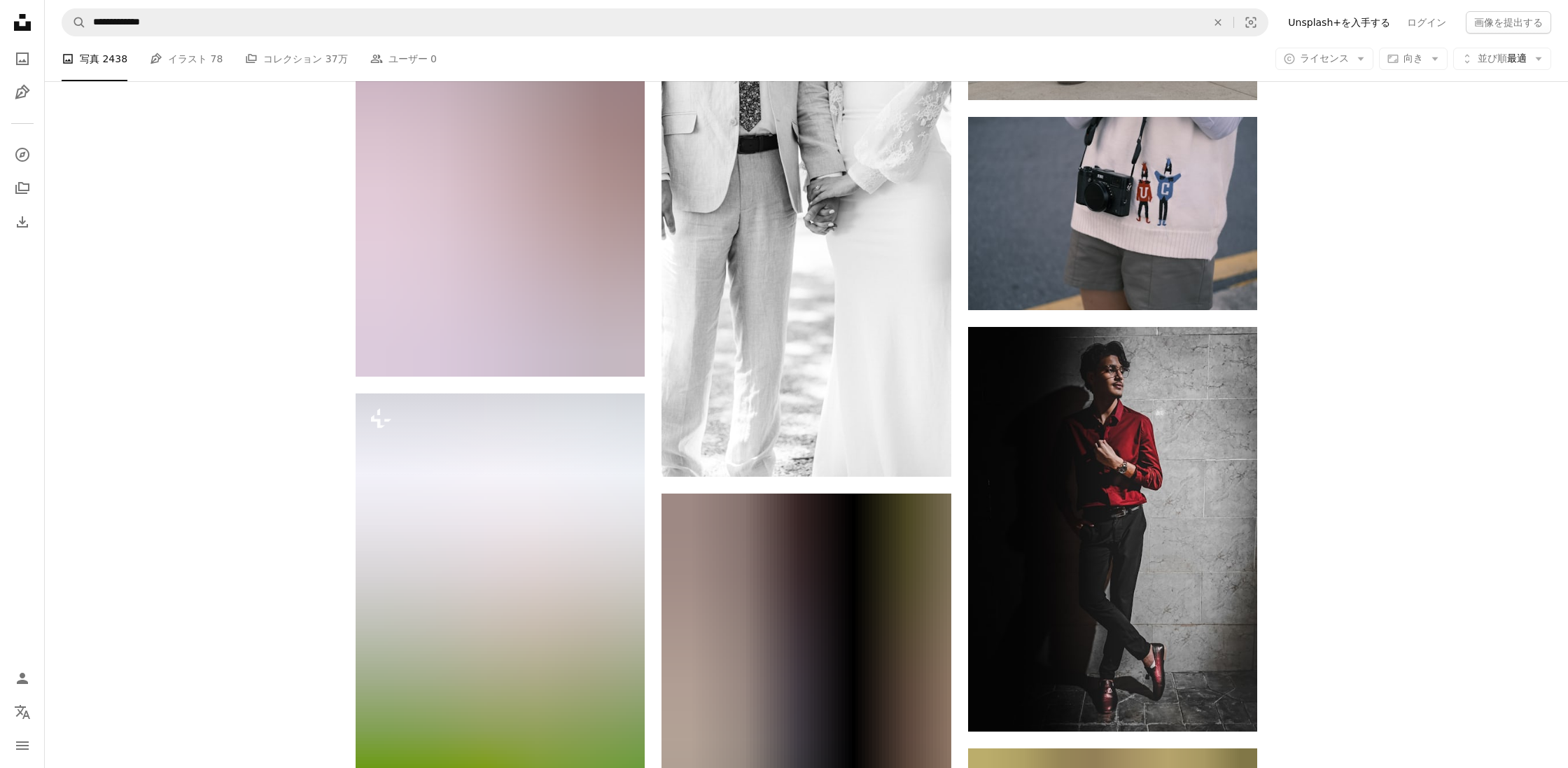
scroll to position [4683, 0]
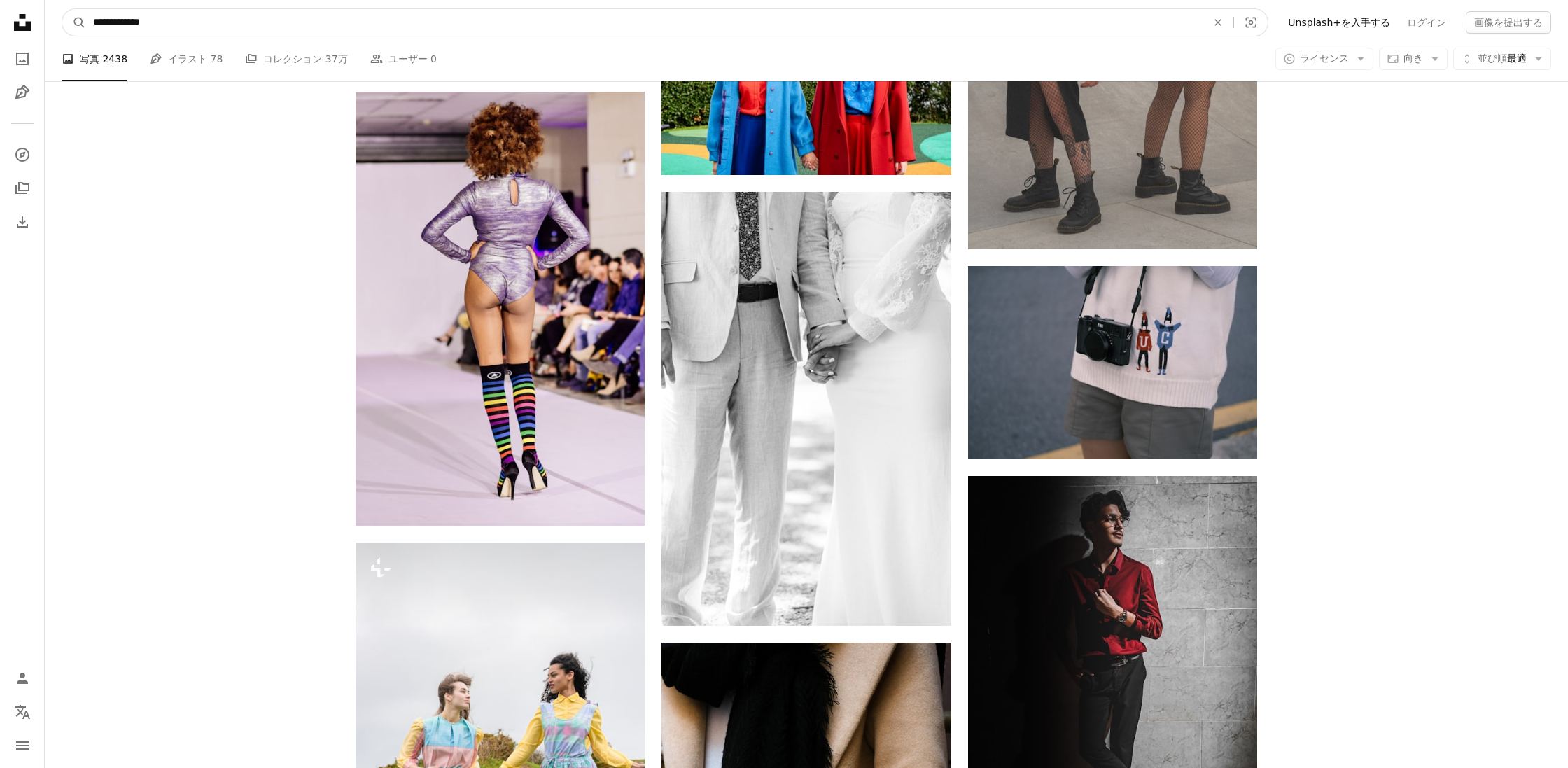
drag, startPoint x: 226, startPoint y: 14, endPoint x: 163, endPoint y: 23, distance: 63.6
click at [151, 18] on input "**********" at bounding box center [644, 22] width 1116 height 26
type input "**********"
click at [75, 23] on button "A magnifying glass" at bounding box center [74, 22] width 24 height 26
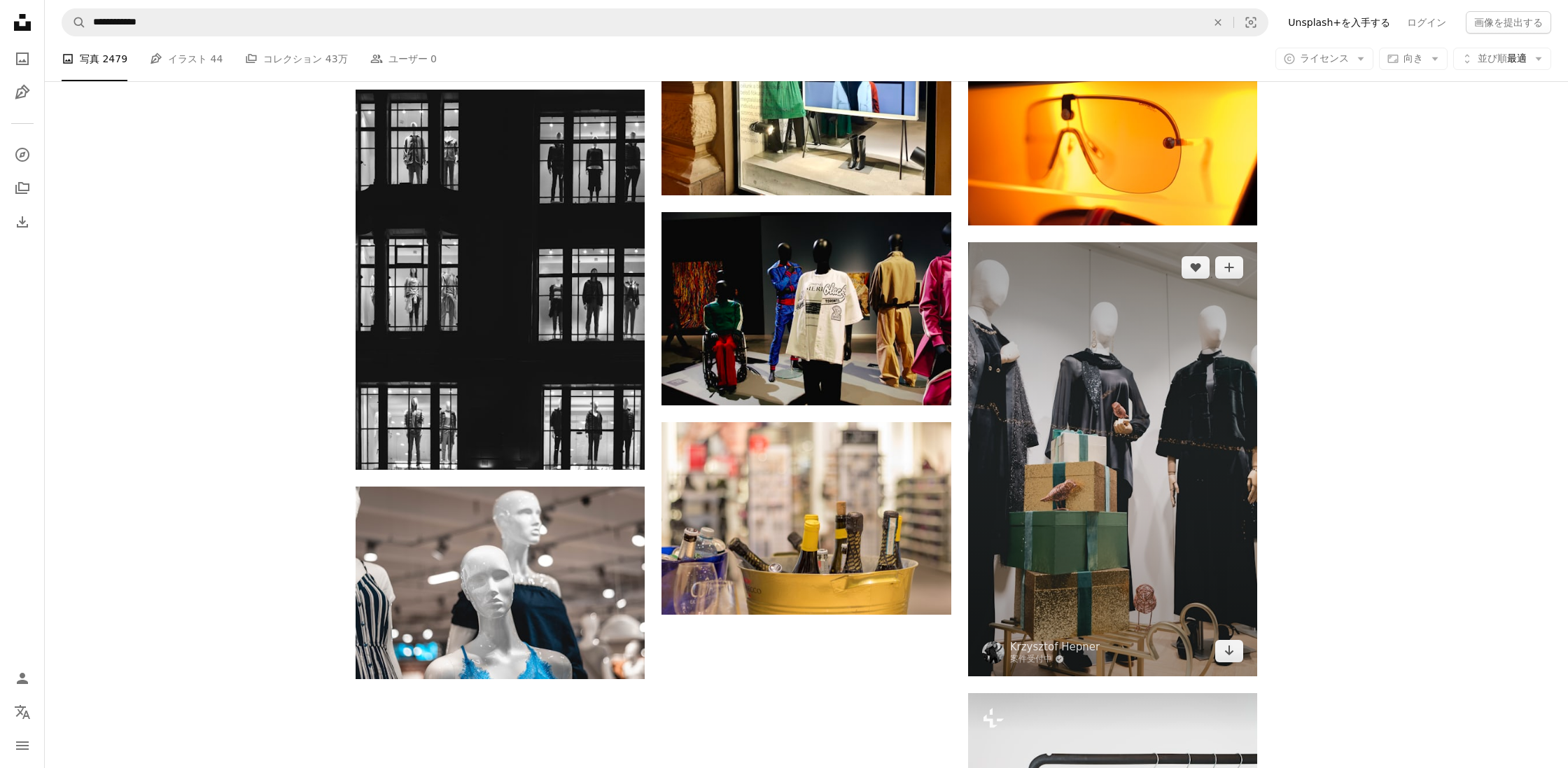
scroll to position [1397, 0]
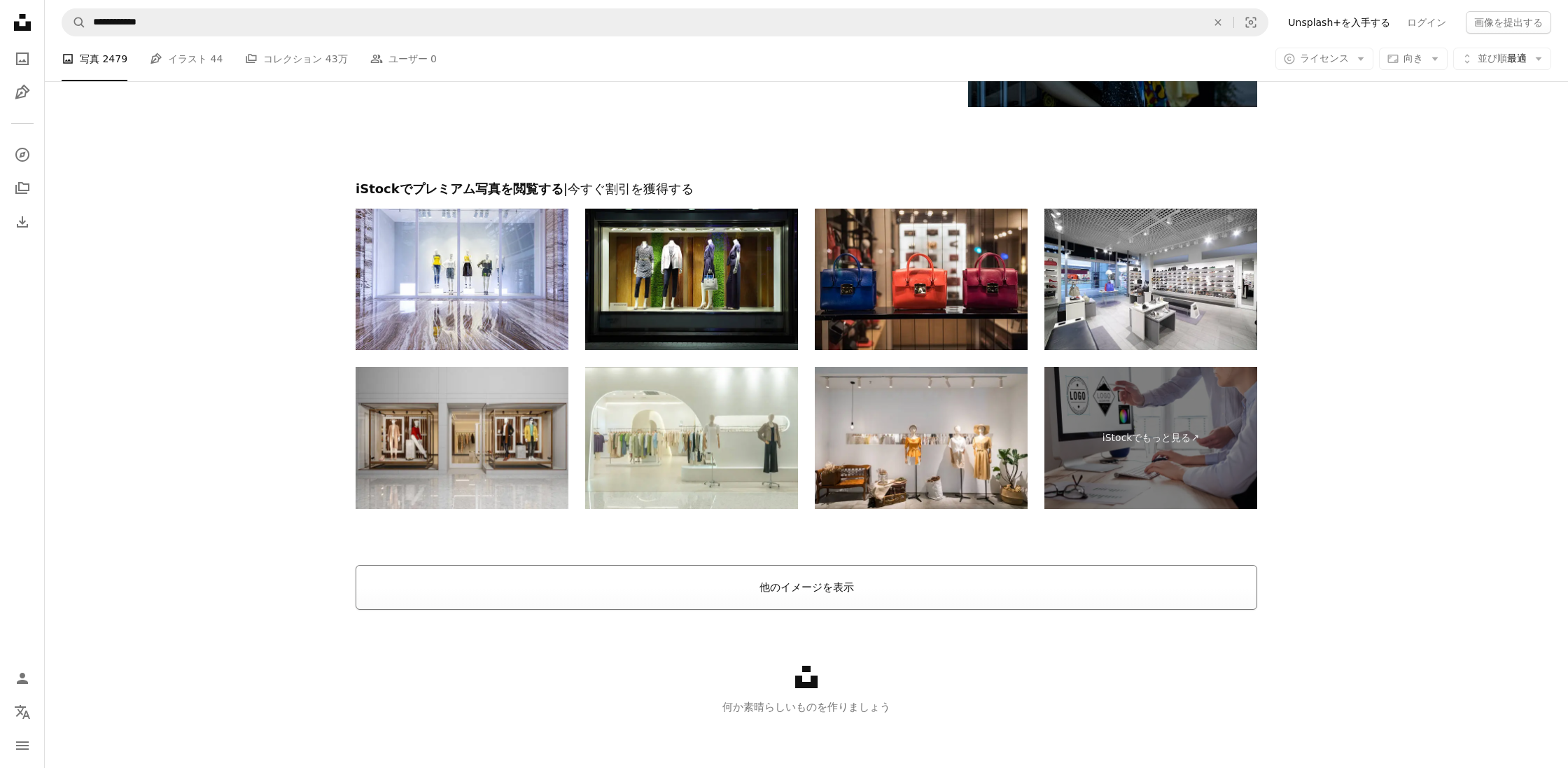
click at [826, 596] on button "他のイメージを表示" at bounding box center [806, 587] width 902 height 45
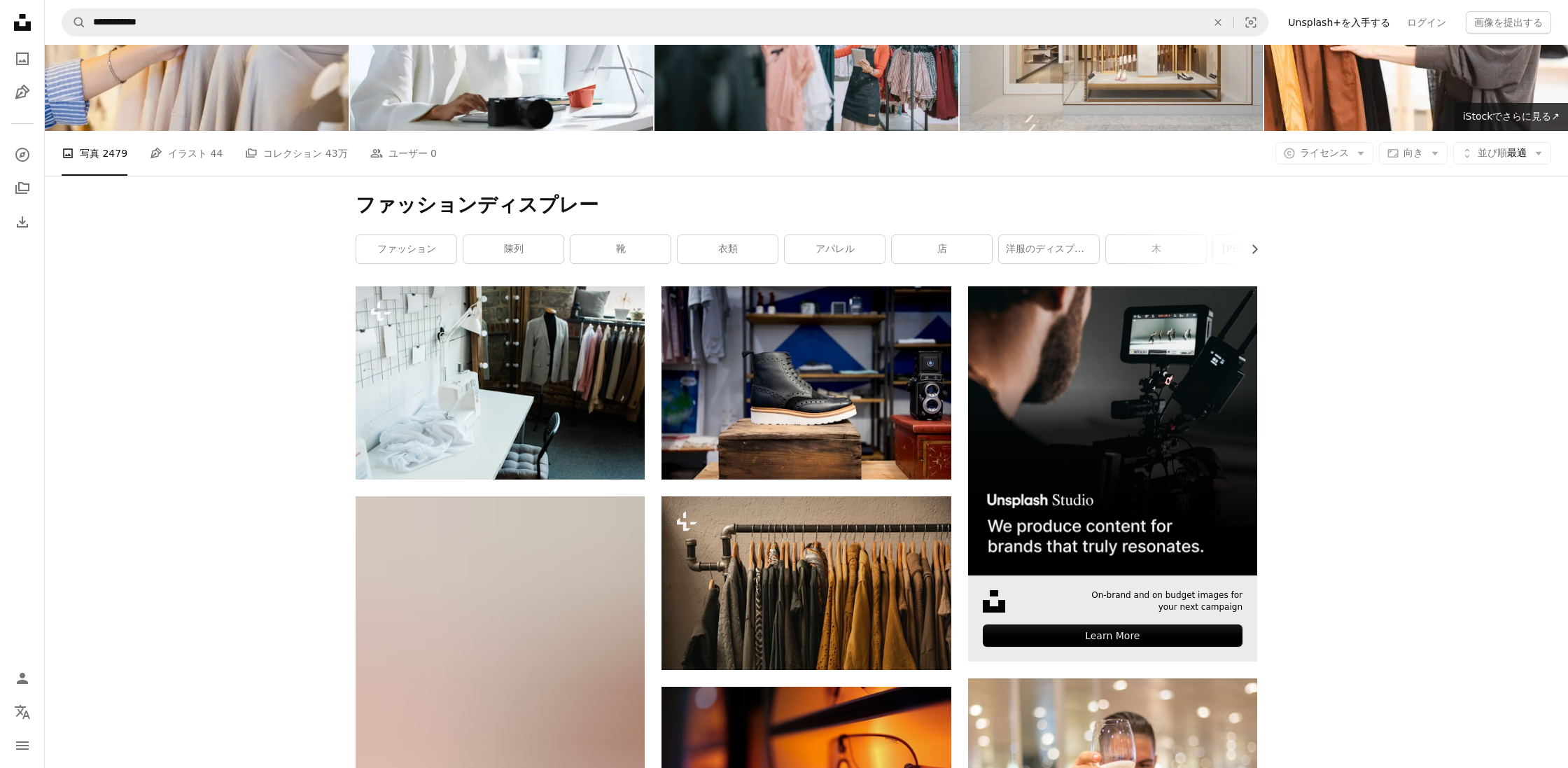
scroll to position [0, 0]
